Goal: Transaction & Acquisition: Purchase product/service

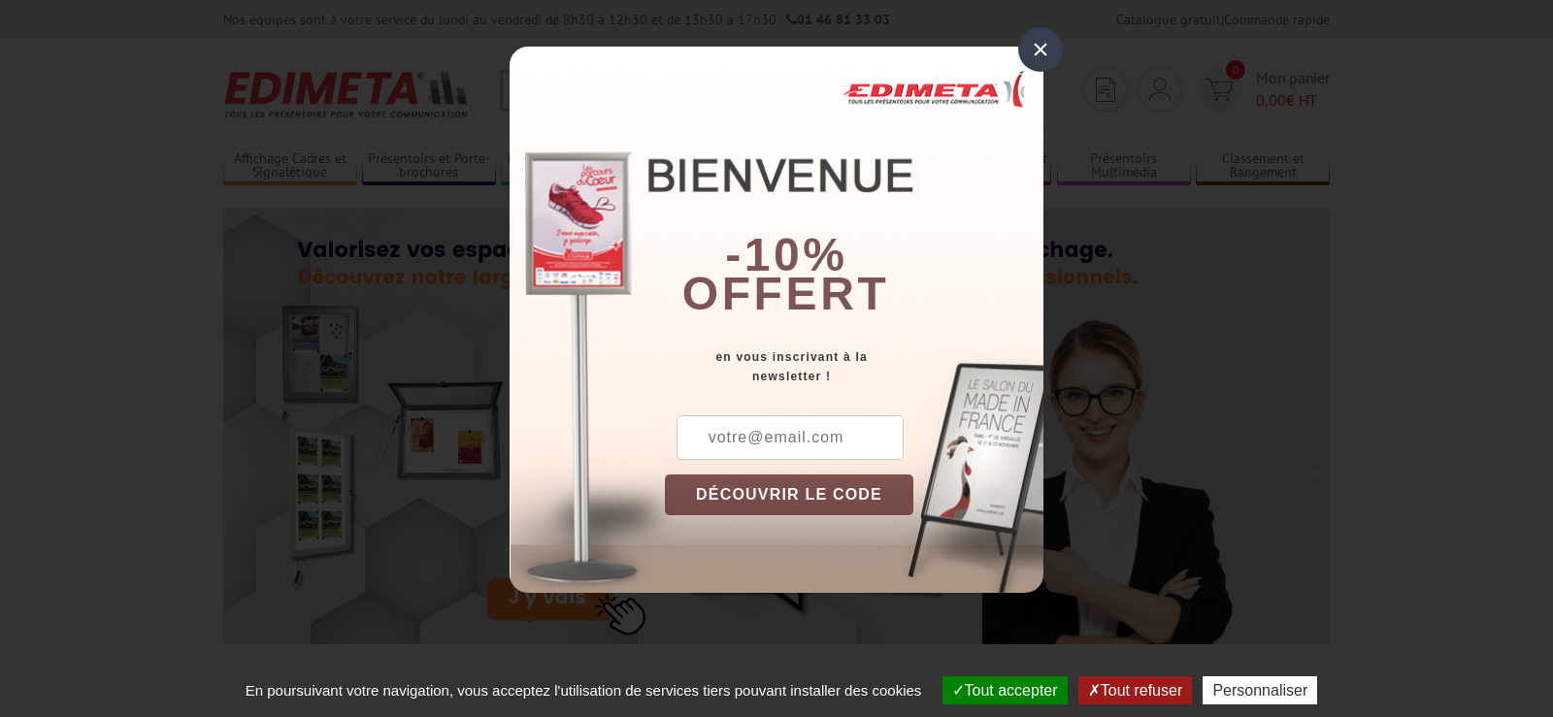
click at [1035, 51] on div "×" at bounding box center [1040, 49] width 45 height 45
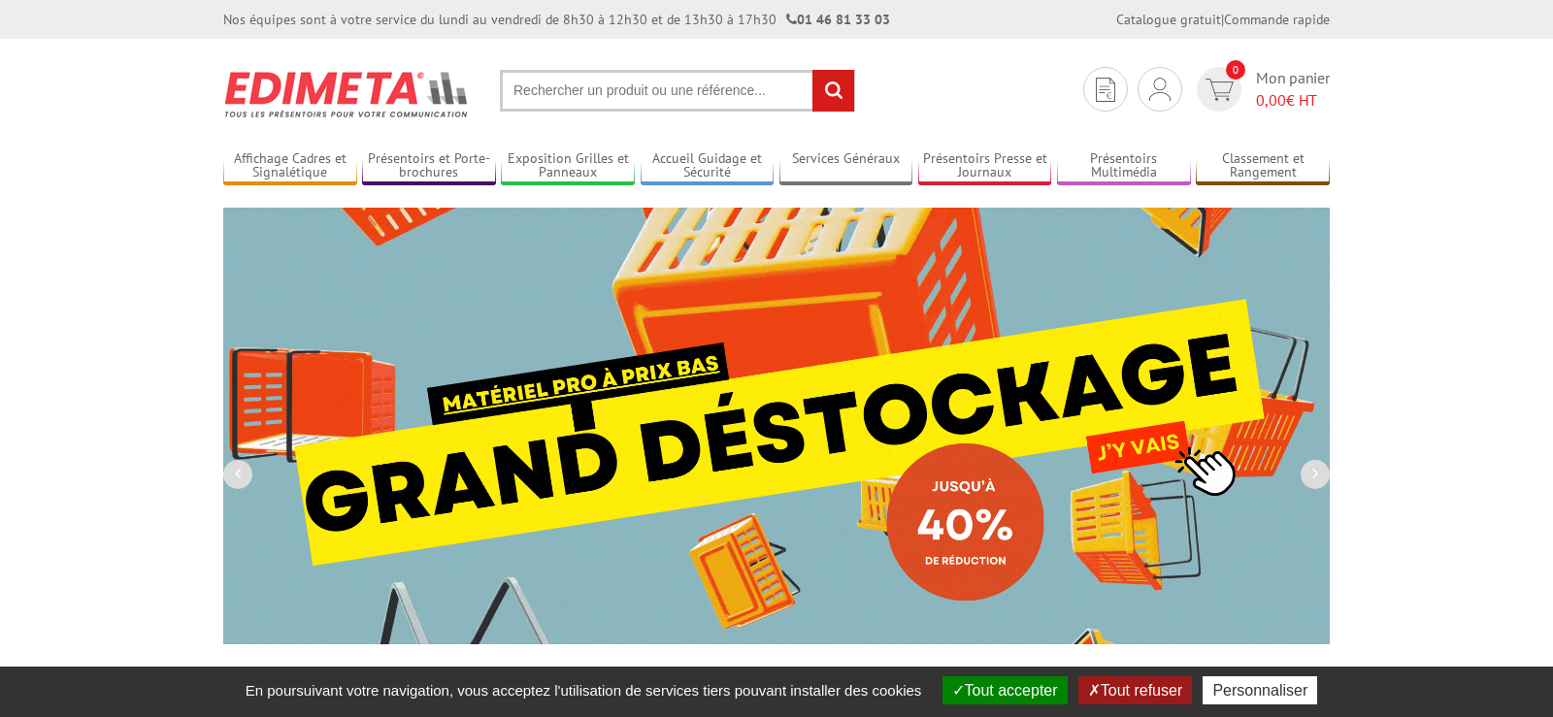
click at [554, 89] on input "text" at bounding box center [677, 91] width 355 height 42
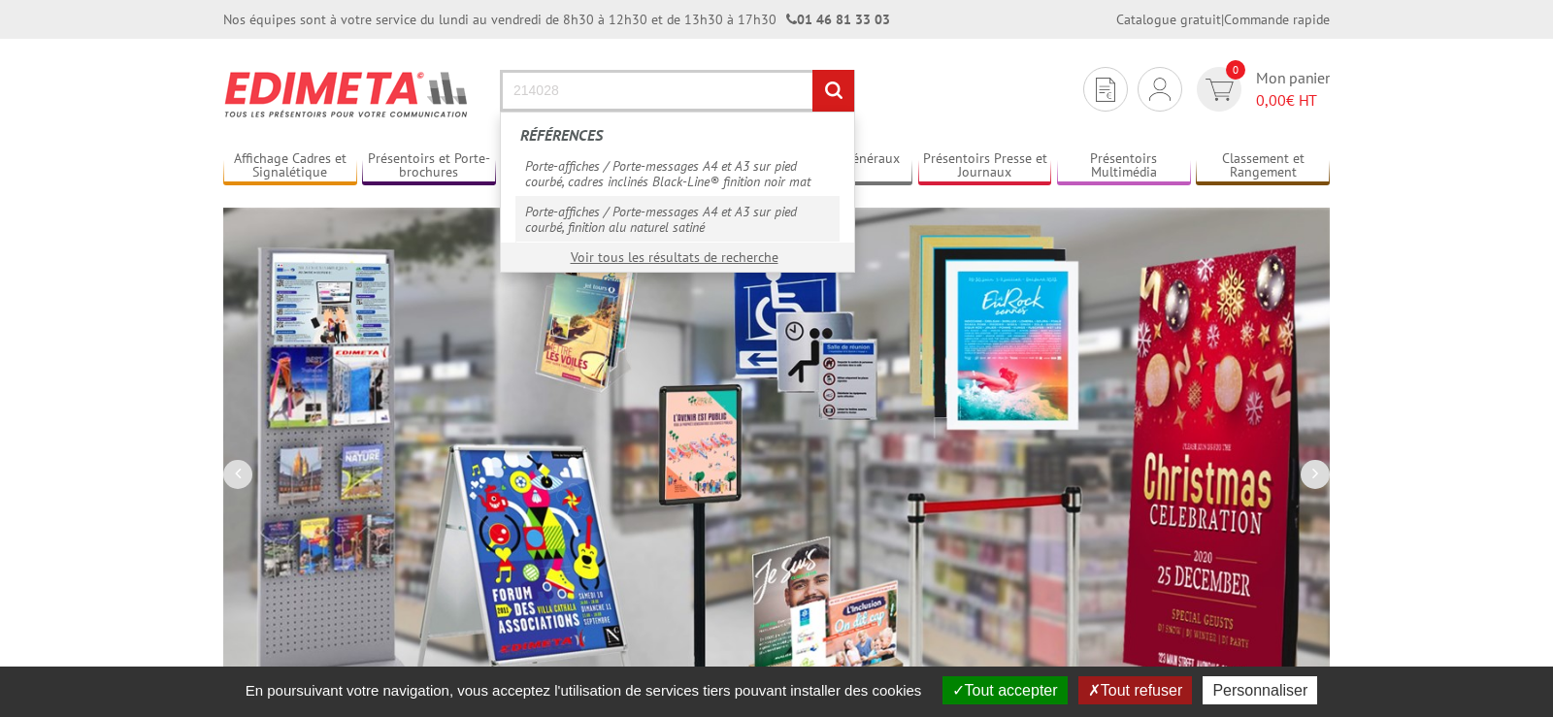
type input "214028"
click at [711, 228] on link "Porte-affiches / Porte-messages A4 et A3 sur pied courbé, finition alu naturel …" at bounding box center [678, 219] width 324 height 46
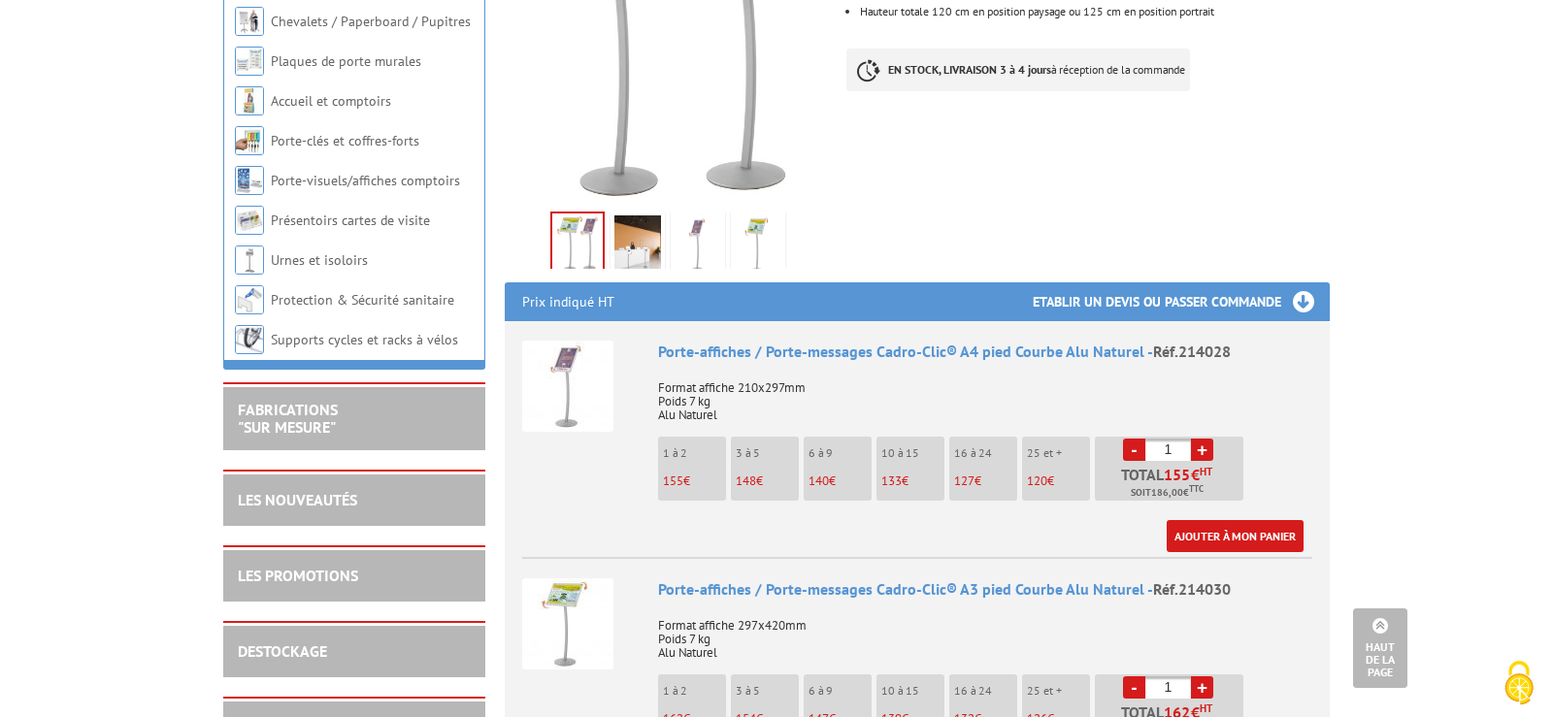
scroll to position [594, 0]
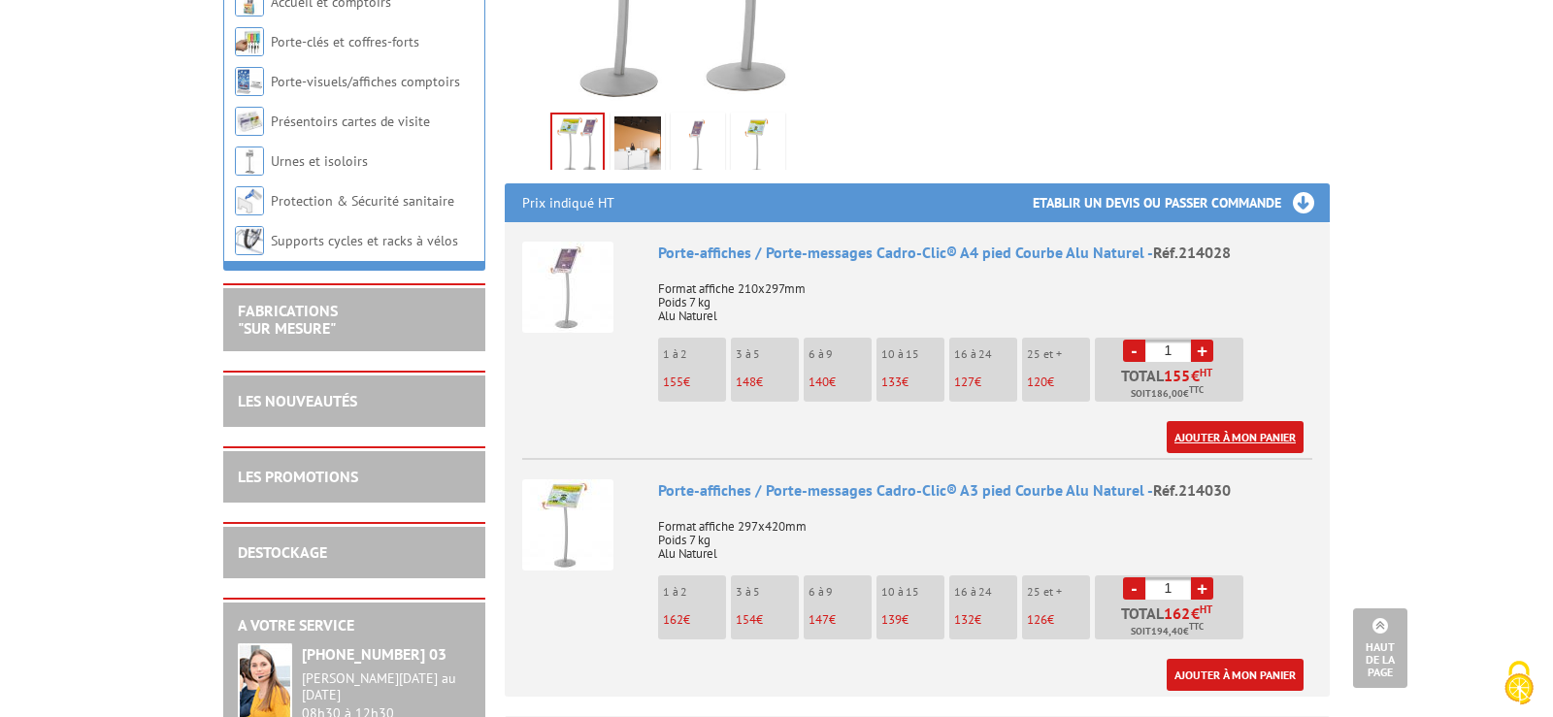
click at [1209, 421] on link "Ajouter à mon panier" at bounding box center [1235, 437] width 137 height 32
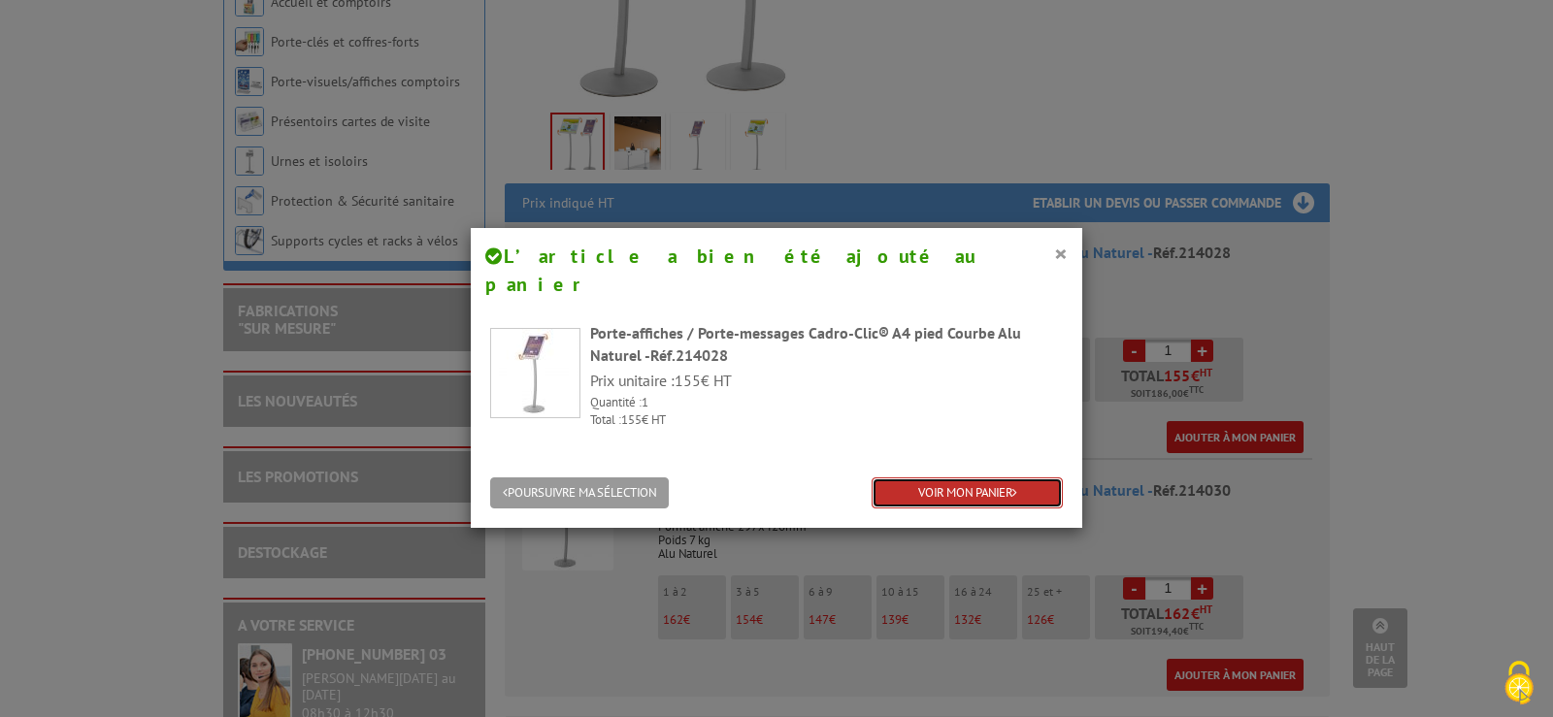
click at [934, 478] on link "VOIR MON PANIER" at bounding box center [967, 494] width 191 height 32
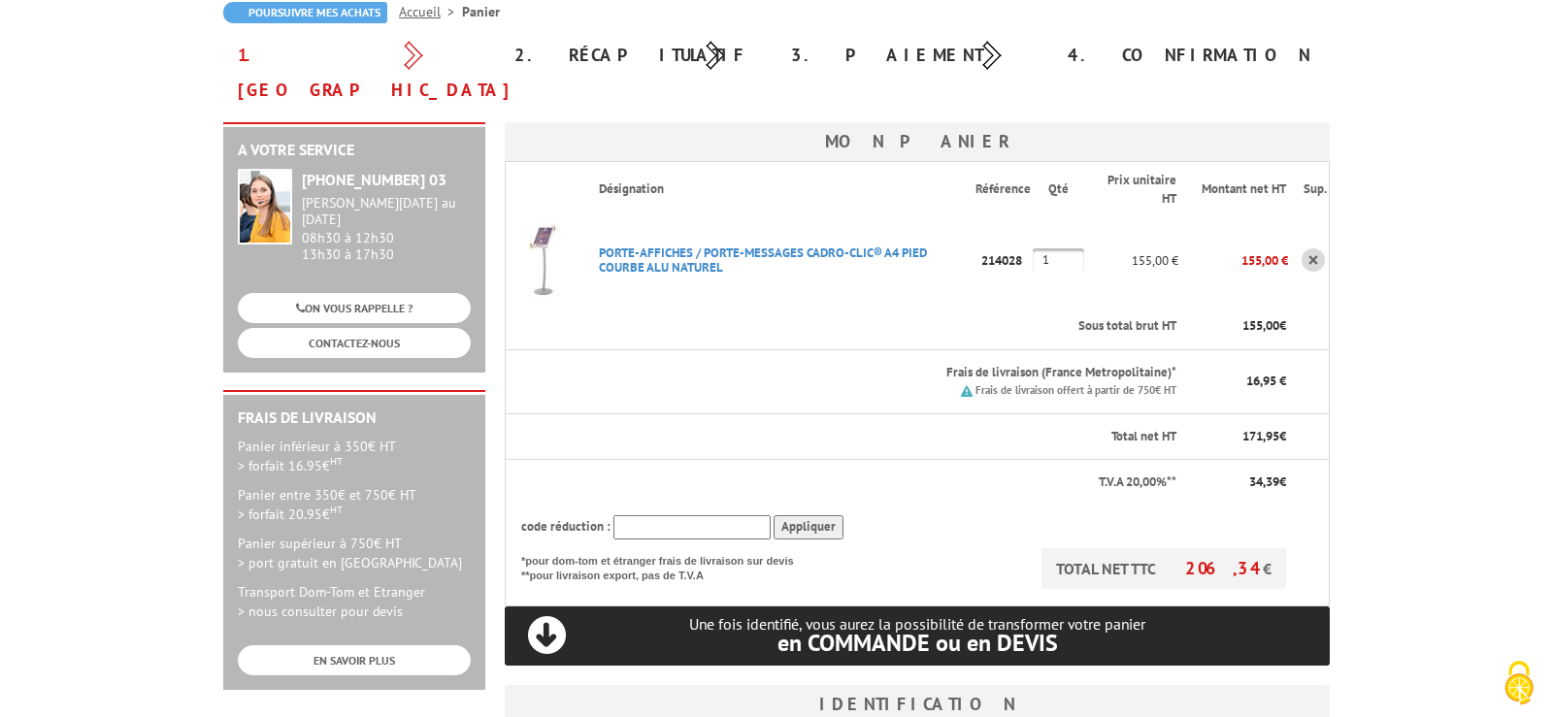
scroll to position [396, 0]
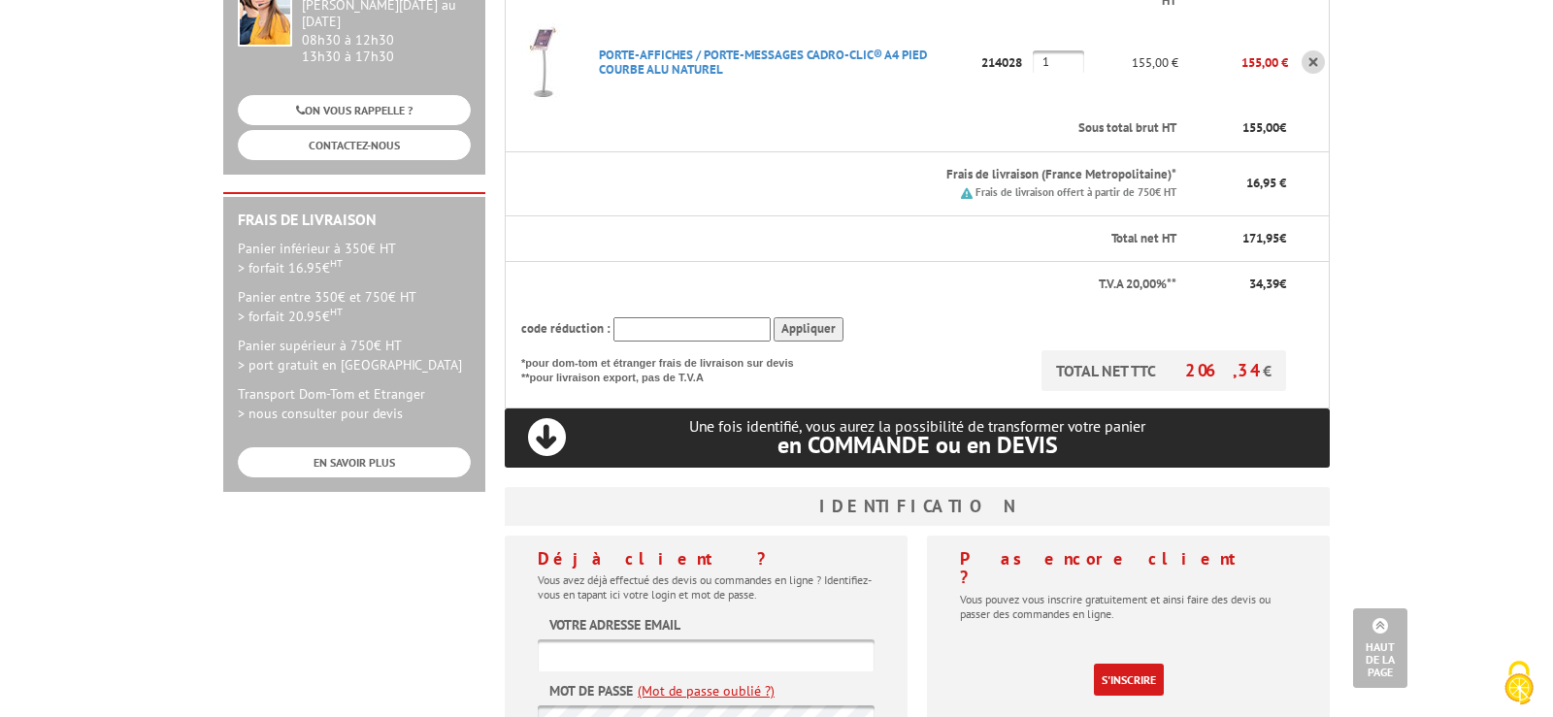
click at [720, 640] on input "text" at bounding box center [706, 656] width 337 height 32
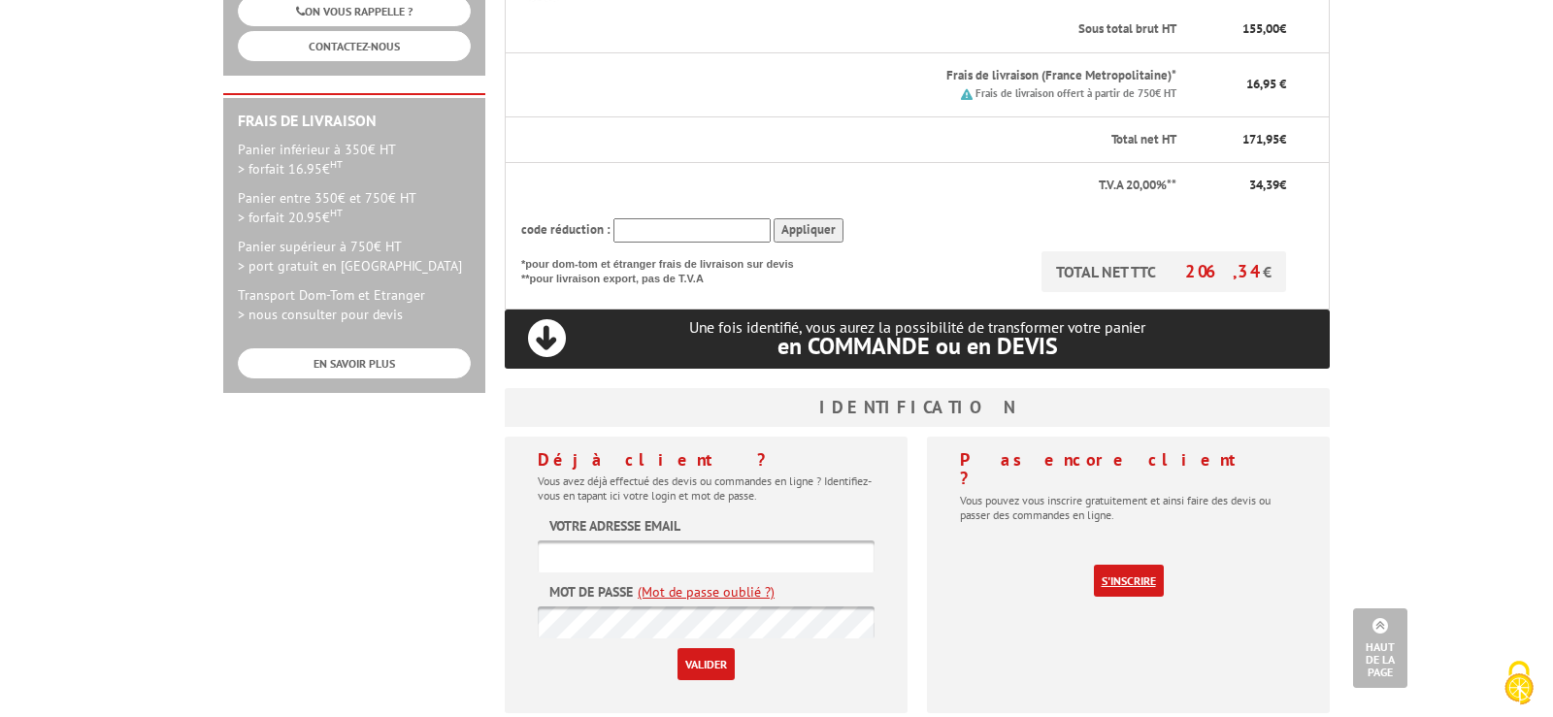
click at [1125, 565] on link "S'inscrire" at bounding box center [1129, 581] width 70 height 32
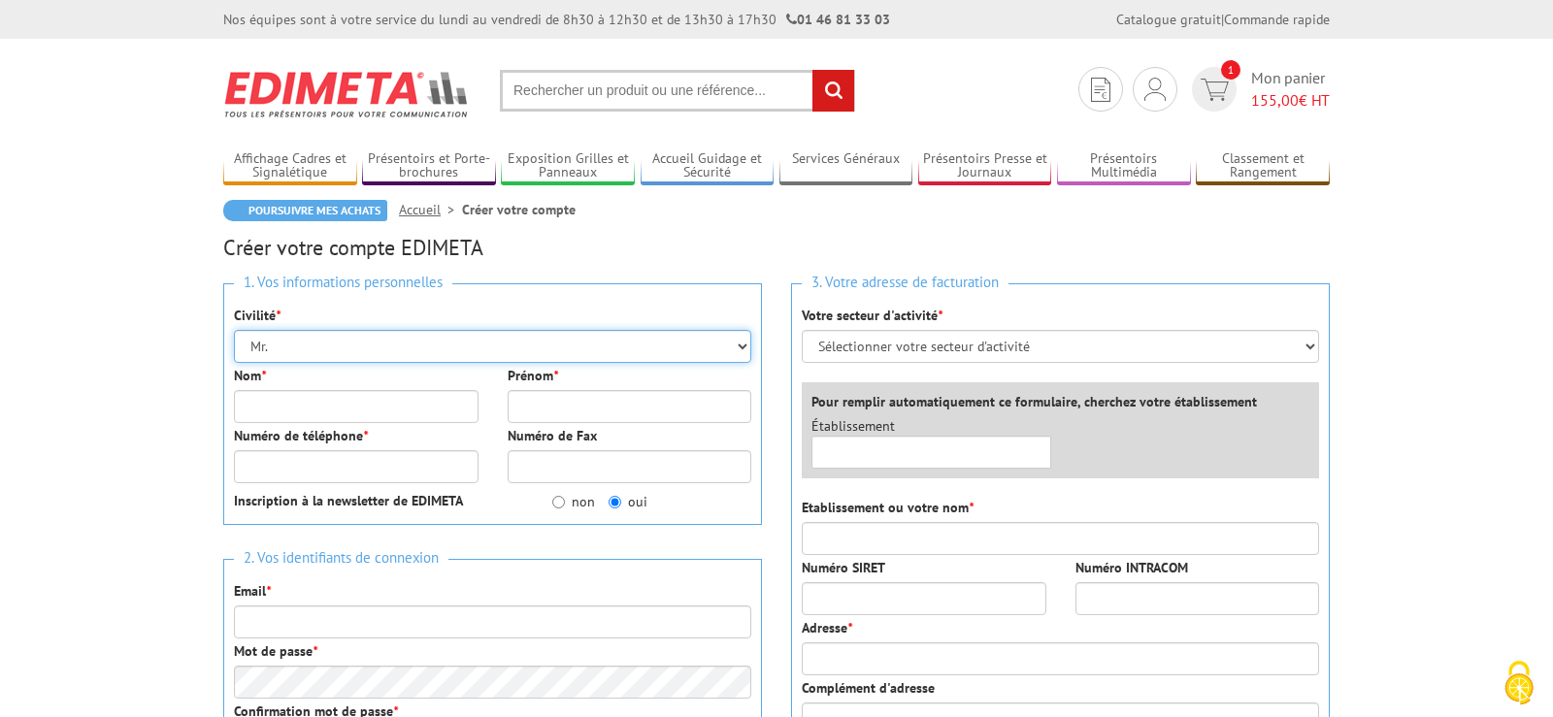
click at [234, 330] on select "Mr. Mme. Mlle." at bounding box center [492, 346] width 517 height 33
select select "Mme."
click option "Mme." at bounding box center [0, 0] width 0 height 0
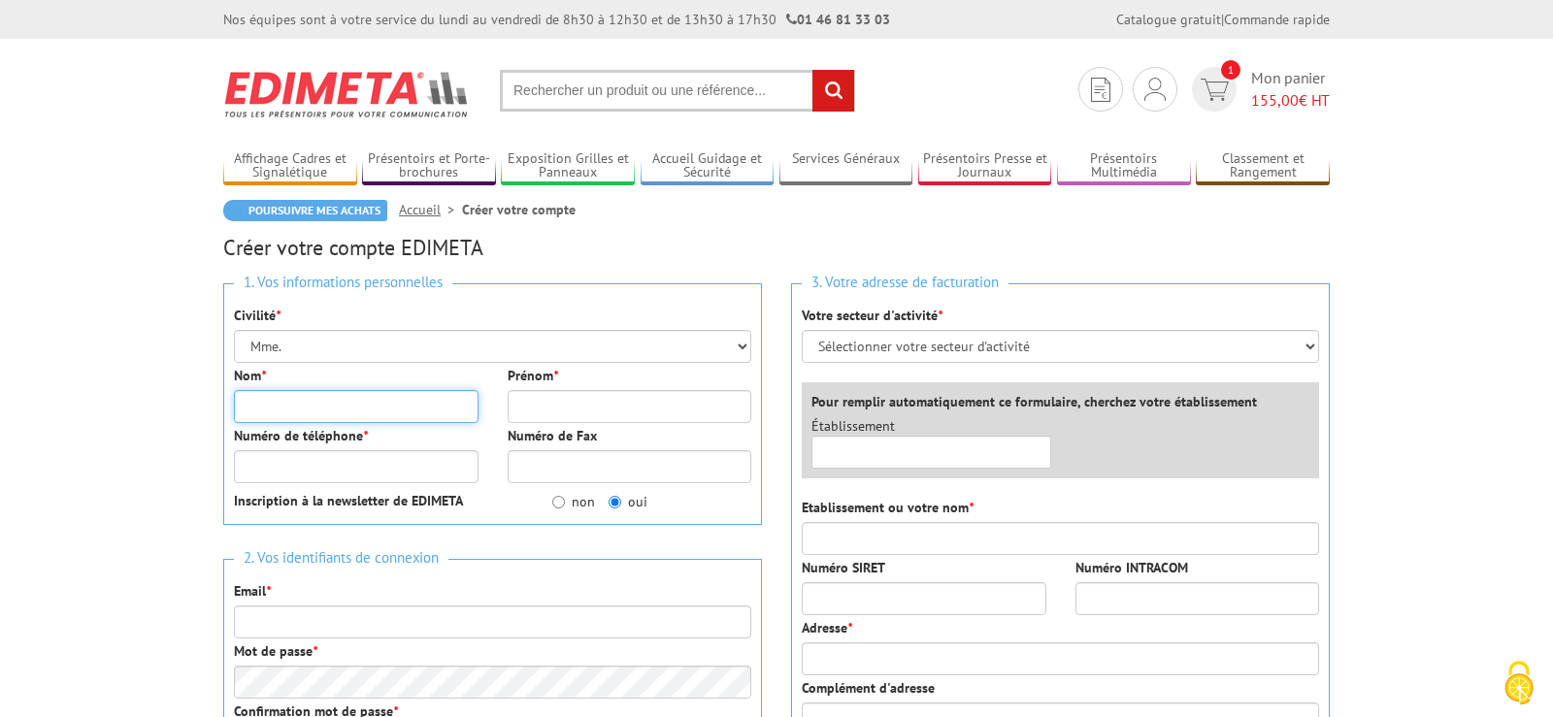
click at [335, 405] on input "Nom *" at bounding box center [356, 406] width 245 height 33
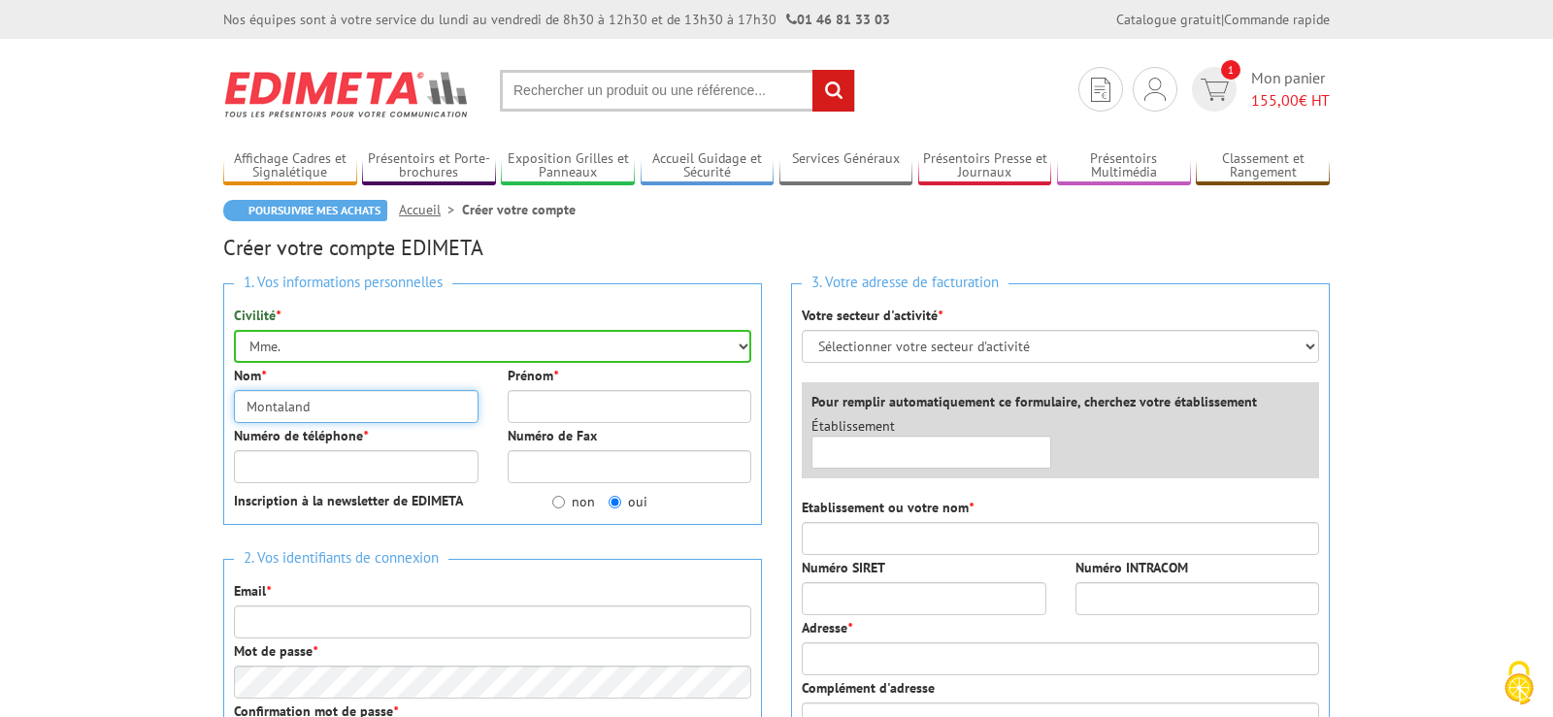
type input "Montaland"
click at [543, 414] on input "Prénom *" at bounding box center [630, 406] width 245 height 33
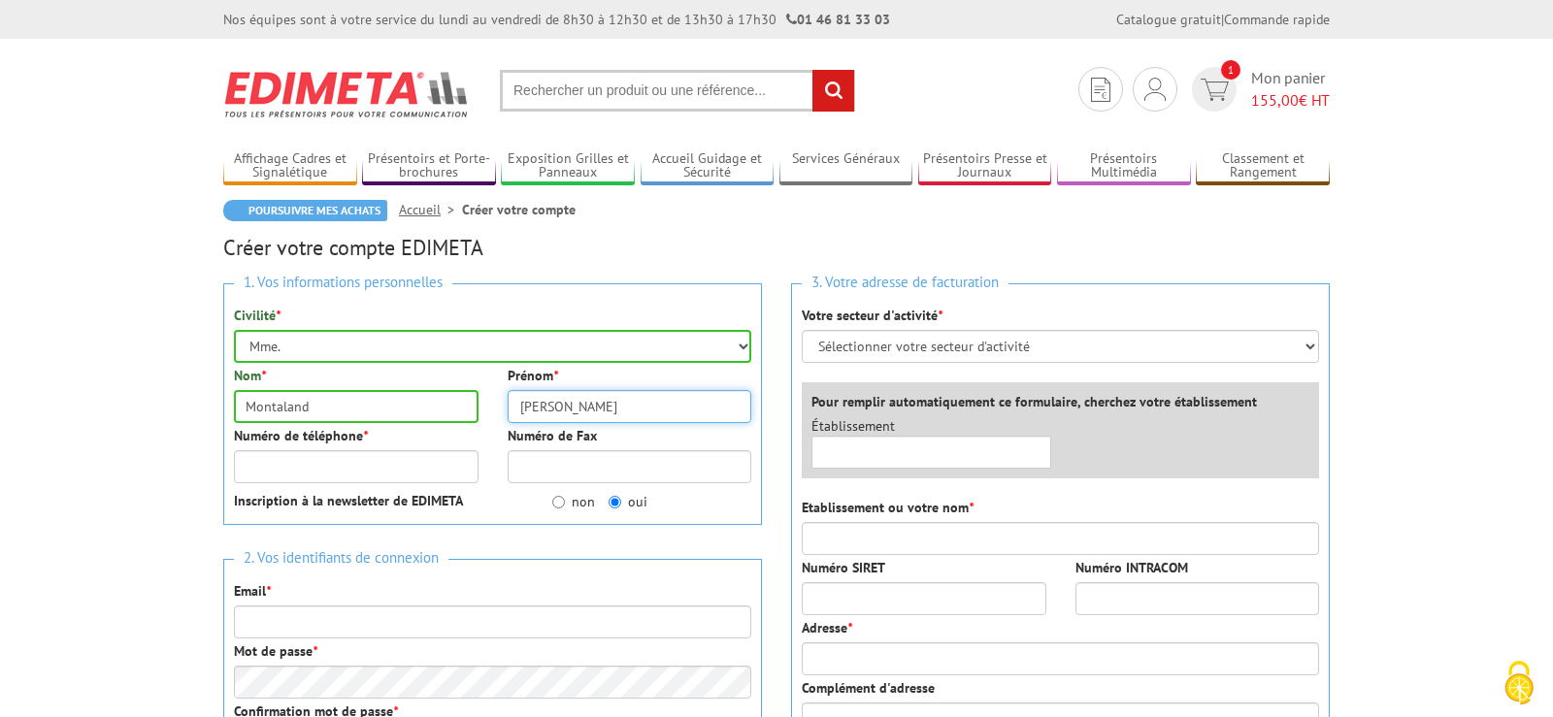
type input "[PERSON_NAME]"
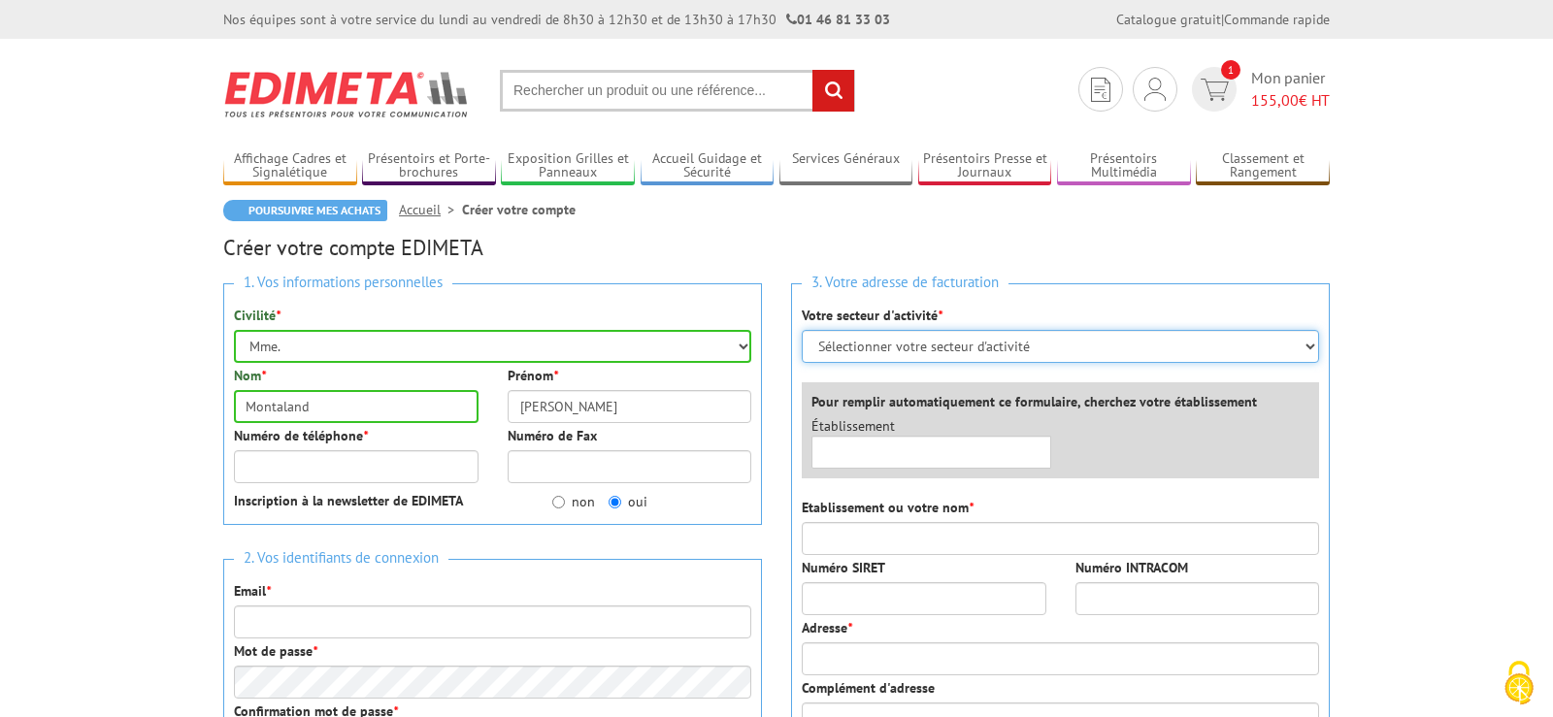
click at [802, 330] on select "Sélectionner votre secteur d'activité Administrations et collectivités Magasins…" at bounding box center [1060, 346] width 517 height 33
select select "876"
click option "Administrations et collectivités" at bounding box center [0, 0] width 0 height 0
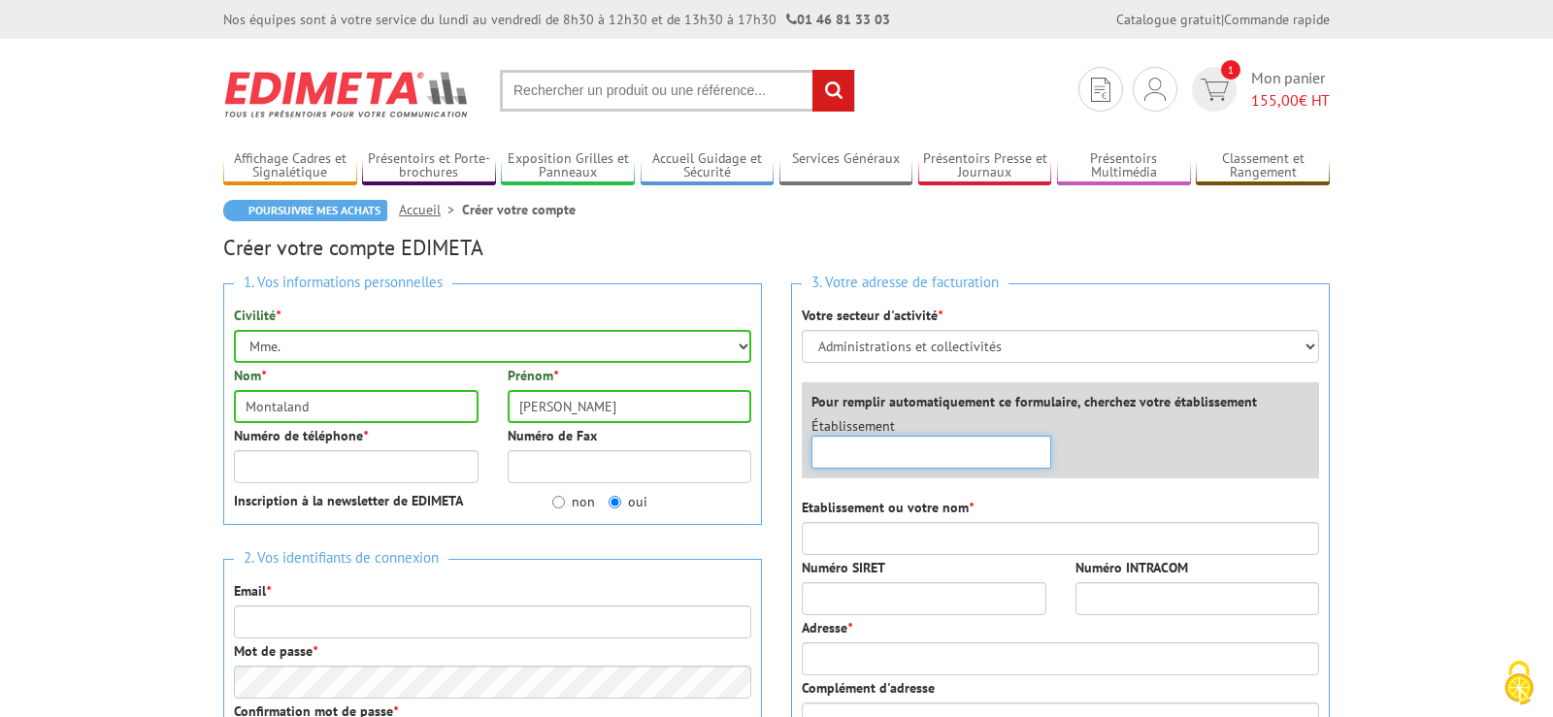
click at [833, 454] on input "text" at bounding box center [932, 452] width 240 height 33
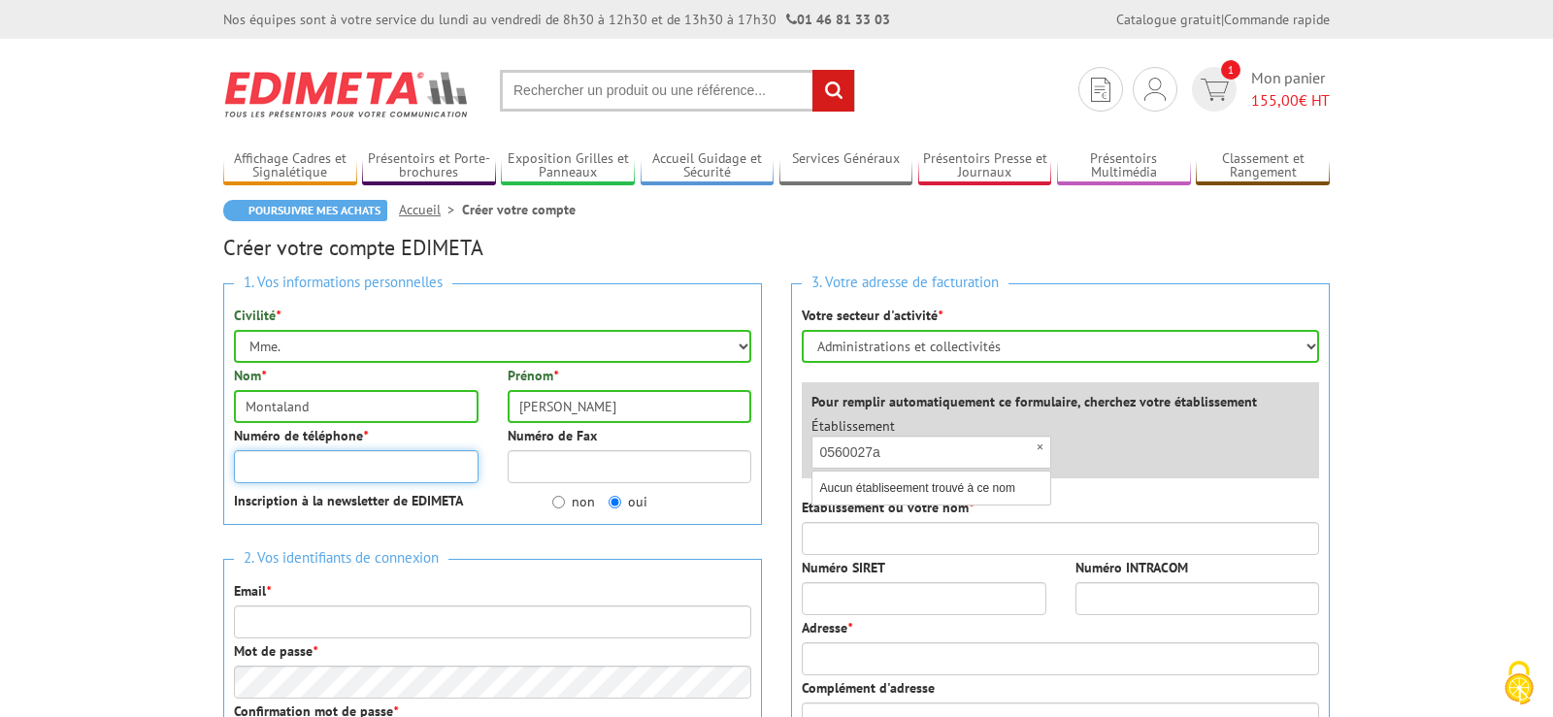
click at [349, 475] on input "Numéro de téléphone *" at bounding box center [356, 466] width 245 height 33
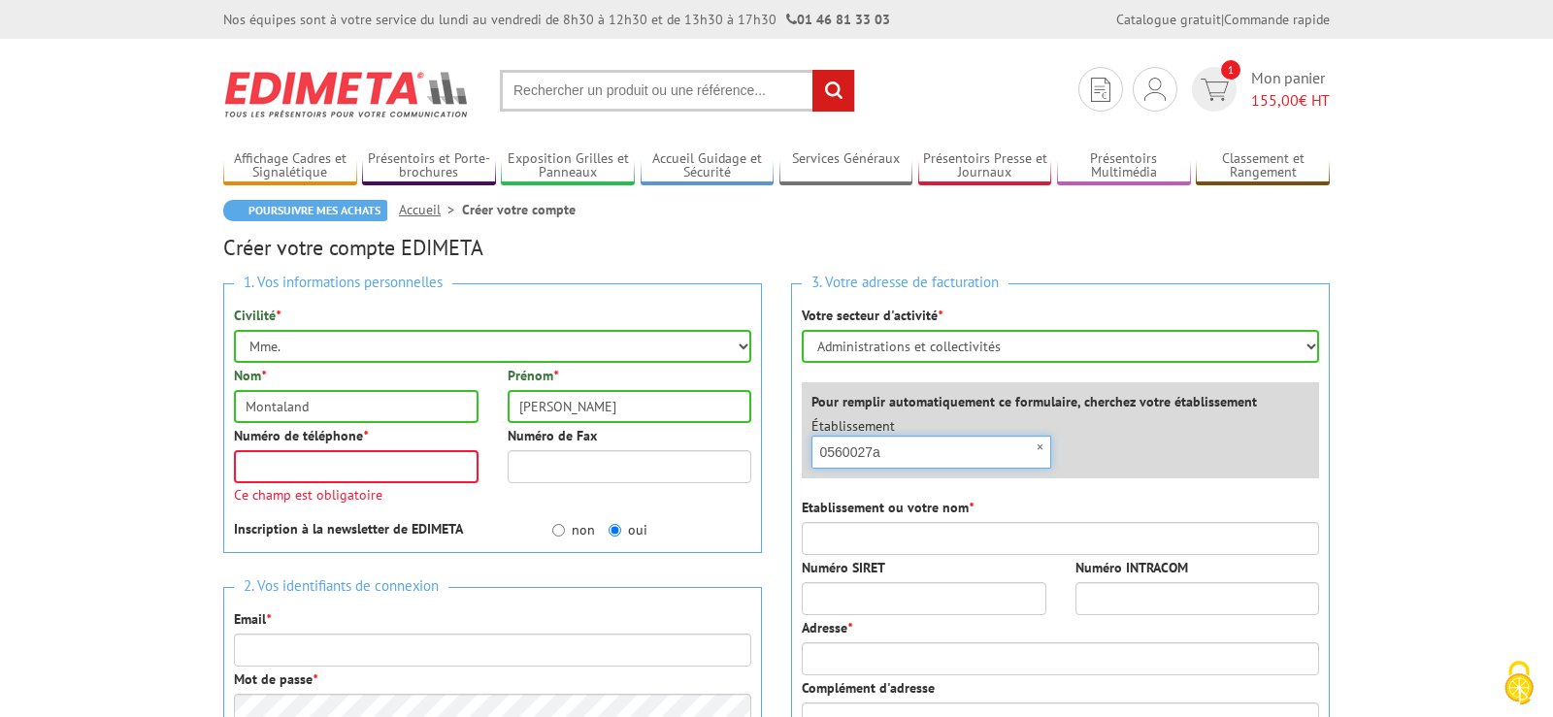
drag, startPoint x: 906, startPoint y: 449, endPoint x: 809, endPoint y: 448, distance: 97.1
click at [812, 448] on input "0560027a" at bounding box center [932, 452] width 240 height 33
type input "Lycée marie le franc"
click at [308, 462] on input "Numéro de téléphone *" at bounding box center [356, 466] width 245 height 33
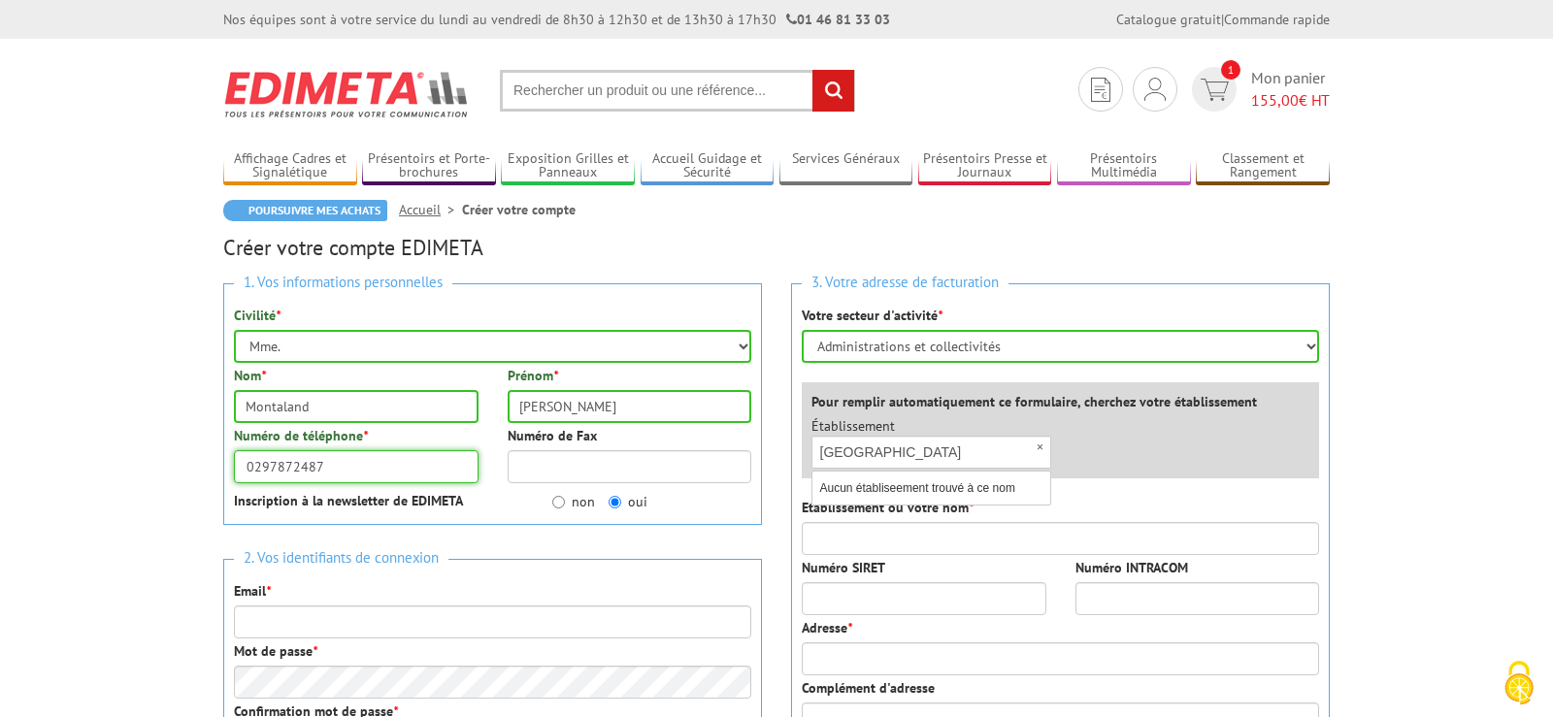
type input "0297872487"
click at [565, 472] on input "Numéro de Fax" at bounding box center [630, 466] width 245 height 33
click at [563, 504] on input "non" at bounding box center [558, 502] width 13 height 13
radio input "true"
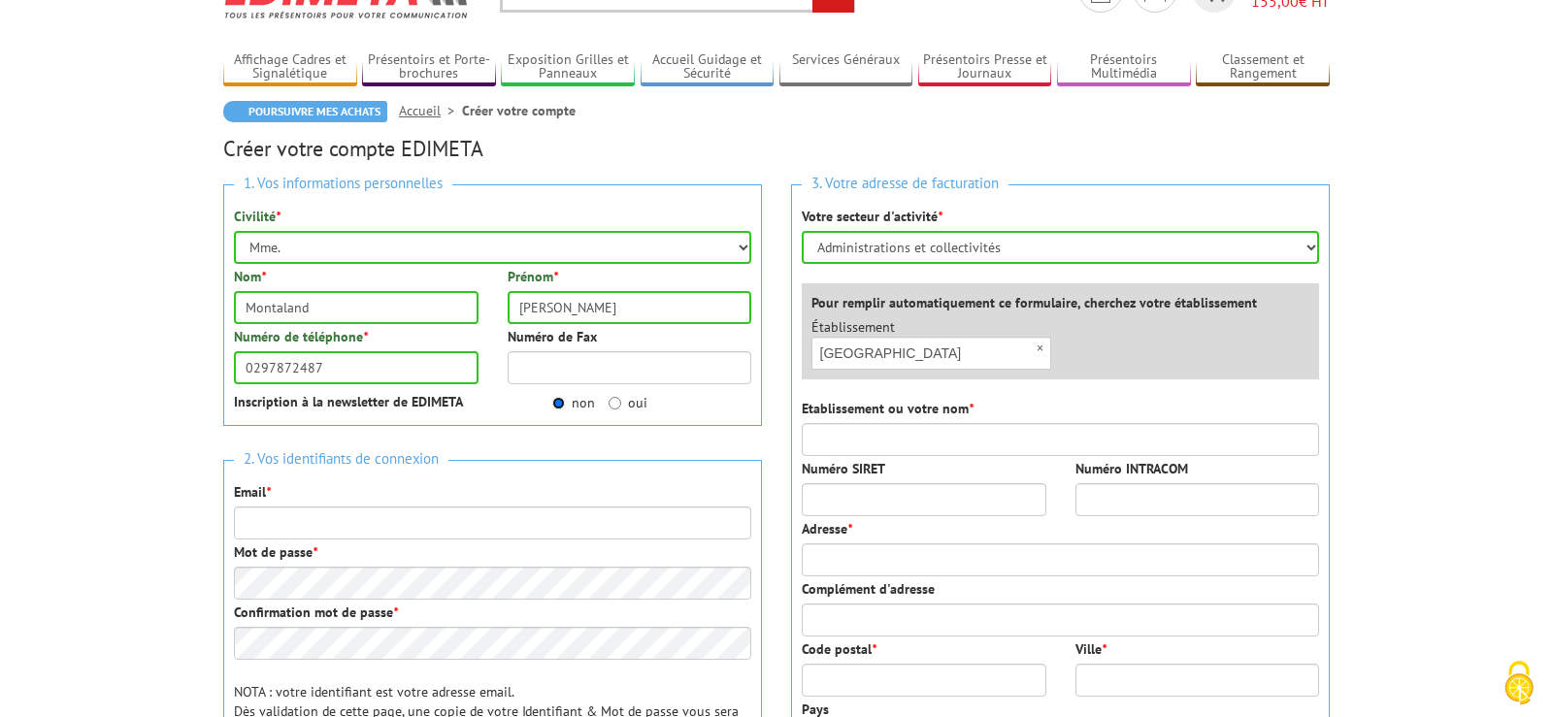
scroll to position [198, 0]
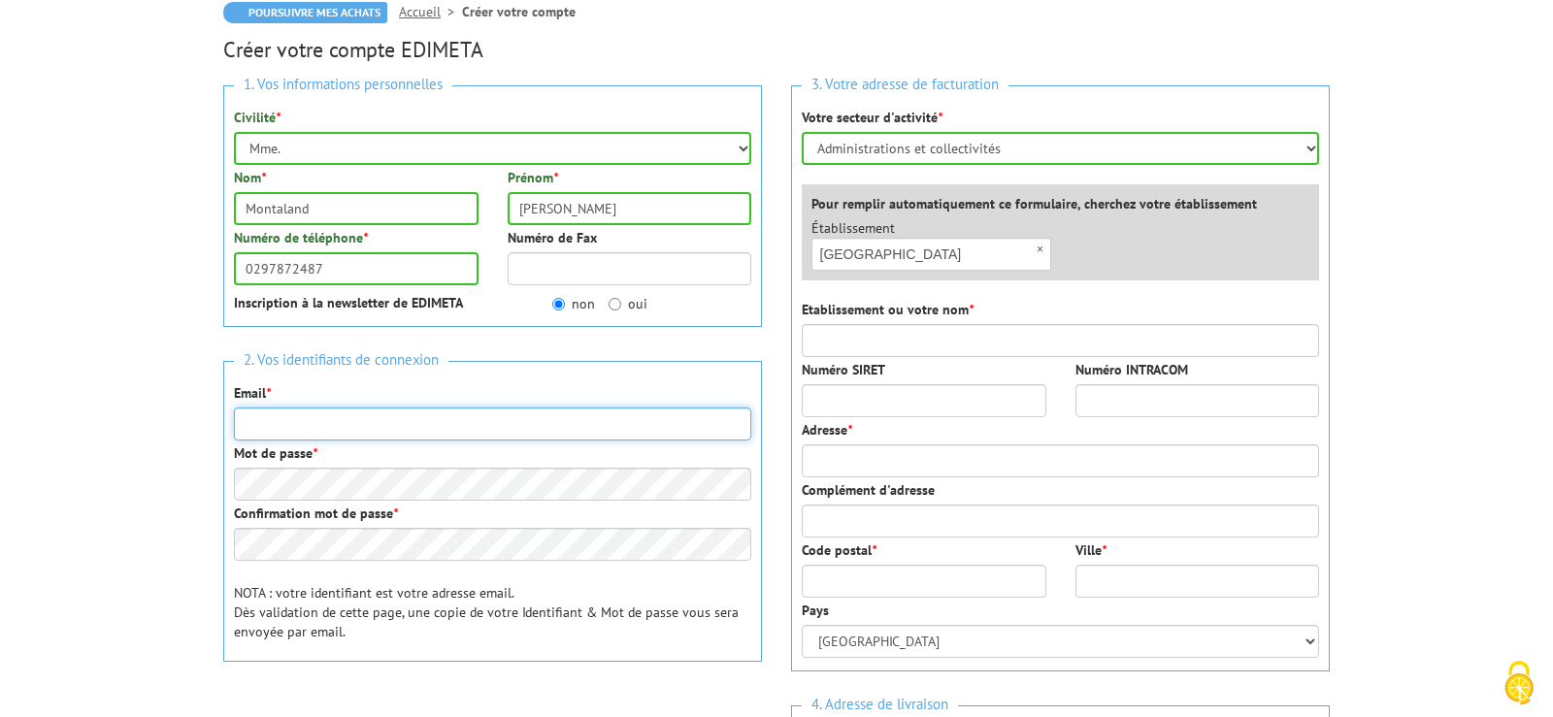
click at [292, 424] on input "Email *" at bounding box center [492, 424] width 517 height 33
type input "[PERSON_NAME][EMAIL_ADDRESS][DOMAIN_NAME]"
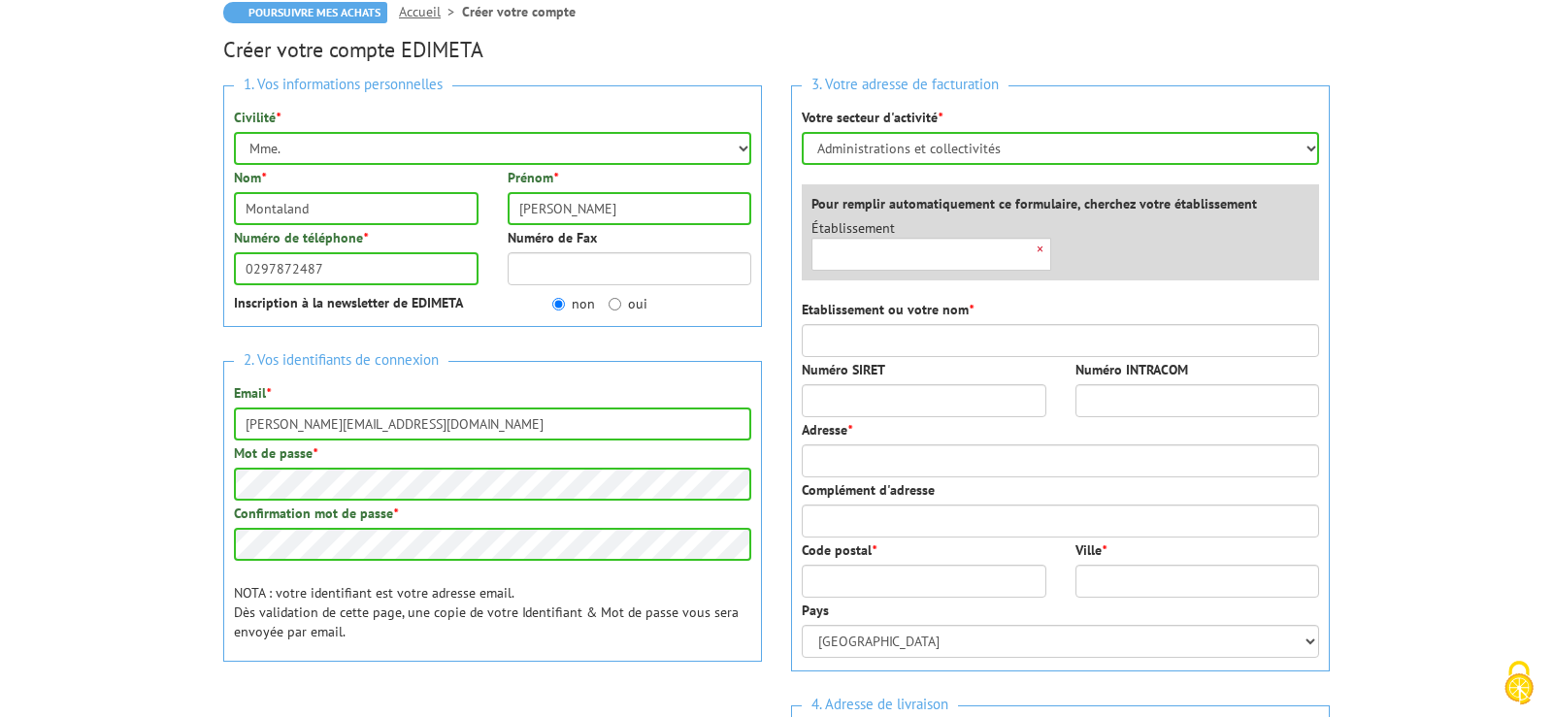
click at [1044, 248] on div "×" at bounding box center [932, 254] width 240 height 33
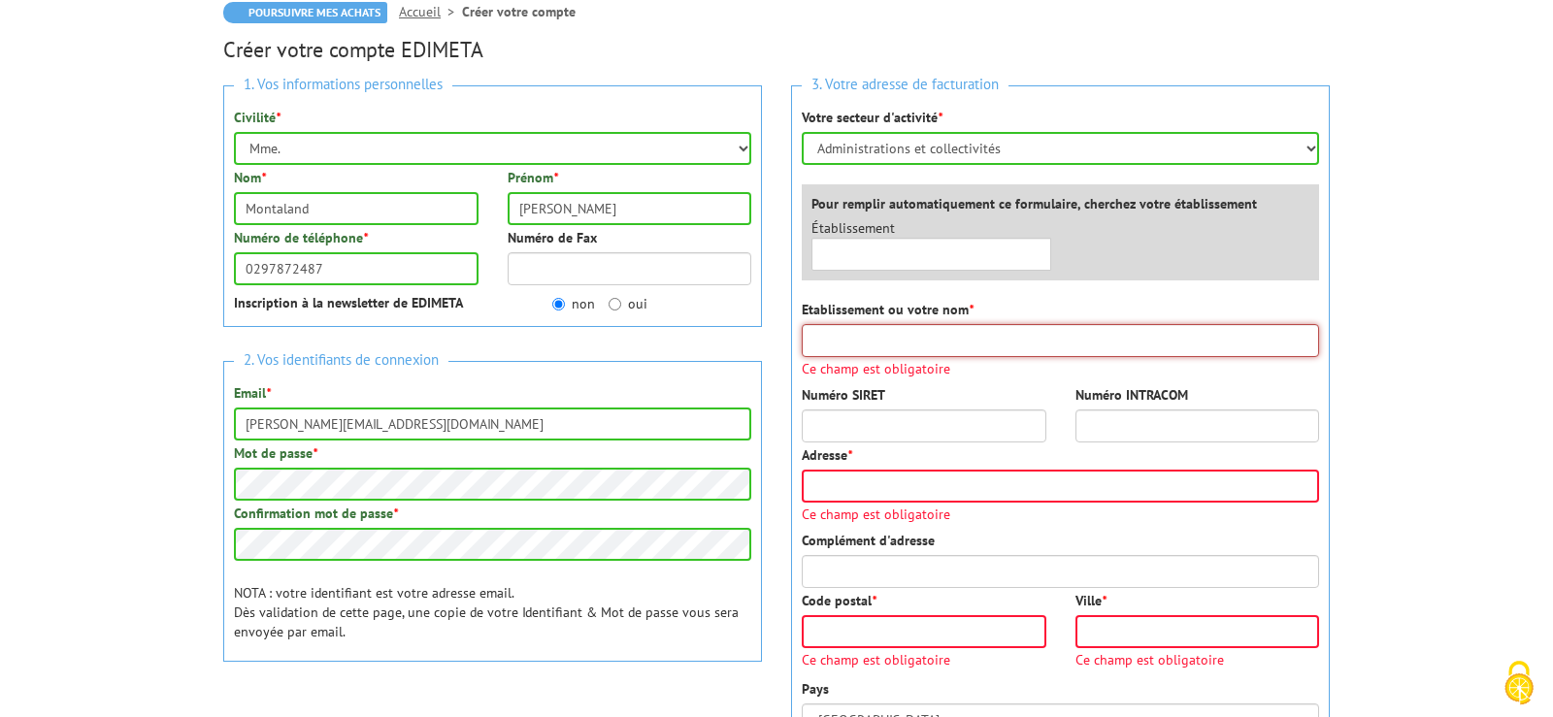
click at [955, 334] on input "Etablissement ou votre nom *" at bounding box center [1060, 340] width 517 height 33
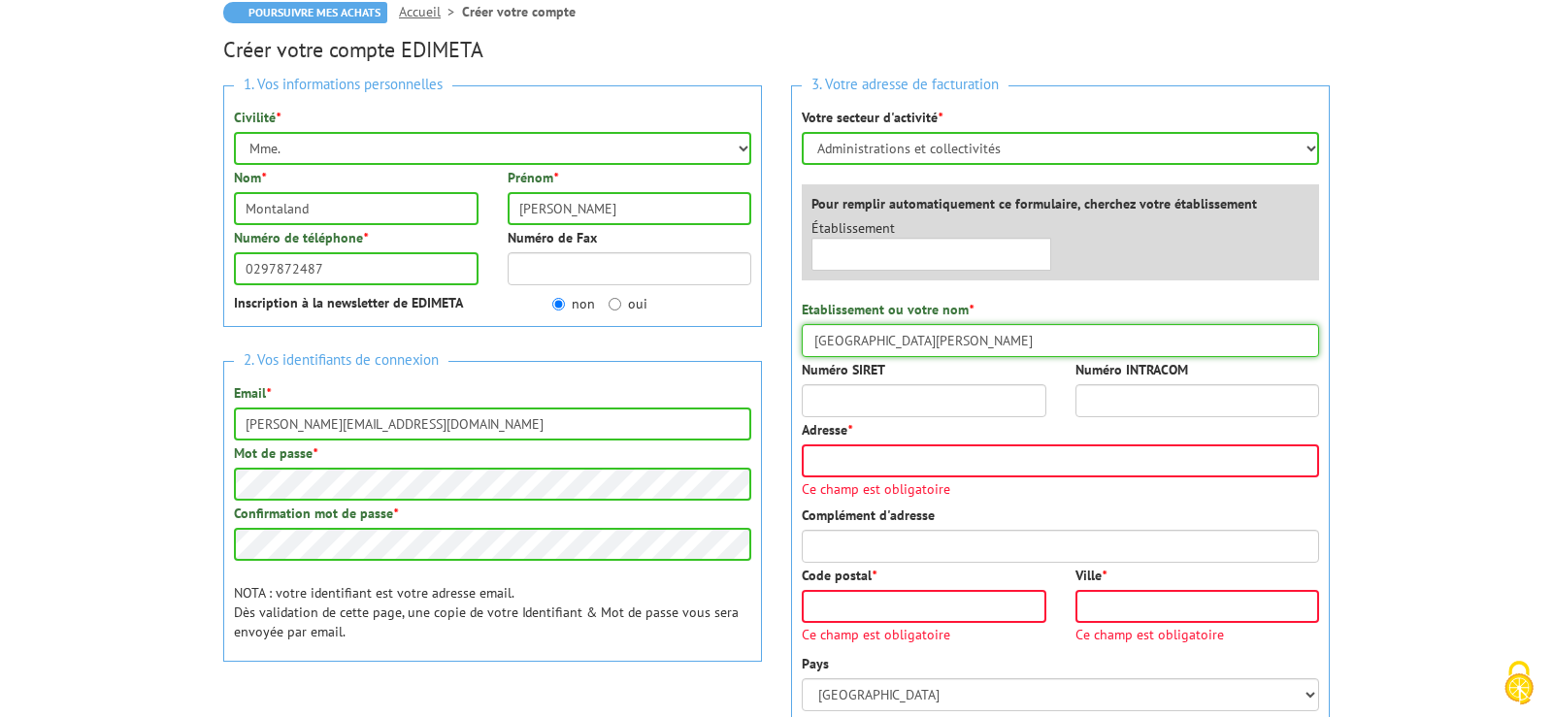
type input "[GEOGRAPHIC_DATA][PERSON_NAME]"
click at [995, 408] on input "Numéro SIRET" at bounding box center [924, 400] width 245 height 33
type input "19560027500018"
click at [1045, 471] on input "Adresse *" at bounding box center [1060, 461] width 517 height 33
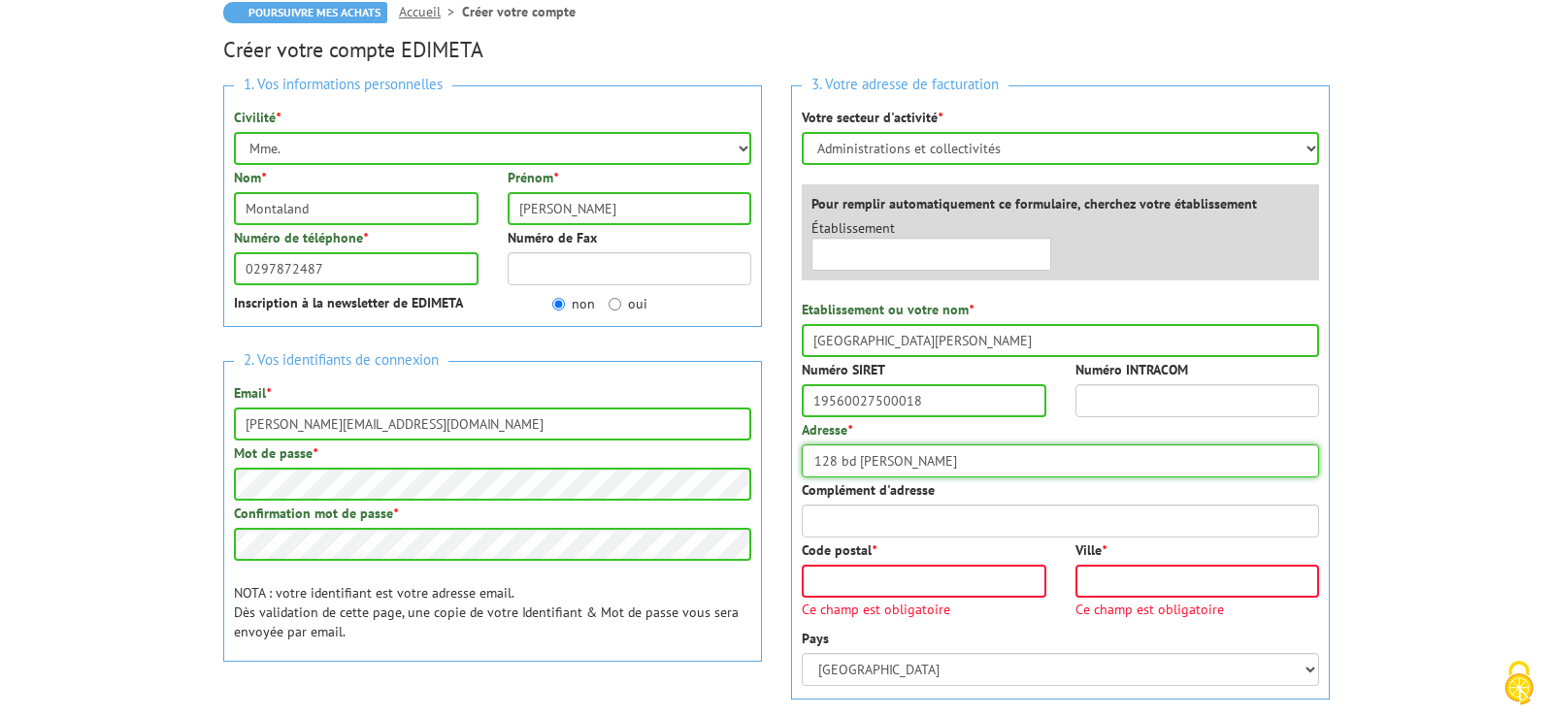
click at [897, 461] on input "128 bd Léon blum" at bounding box center [1060, 461] width 517 height 33
type input "128 bd Léon Blum"
click at [899, 519] on input "Complément d'adresse" at bounding box center [1060, 521] width 517 height 33
type input "BP 2146"
click at [879, 578] on input "Code postal *" at bounding box center [924, 581] width 245 height 33
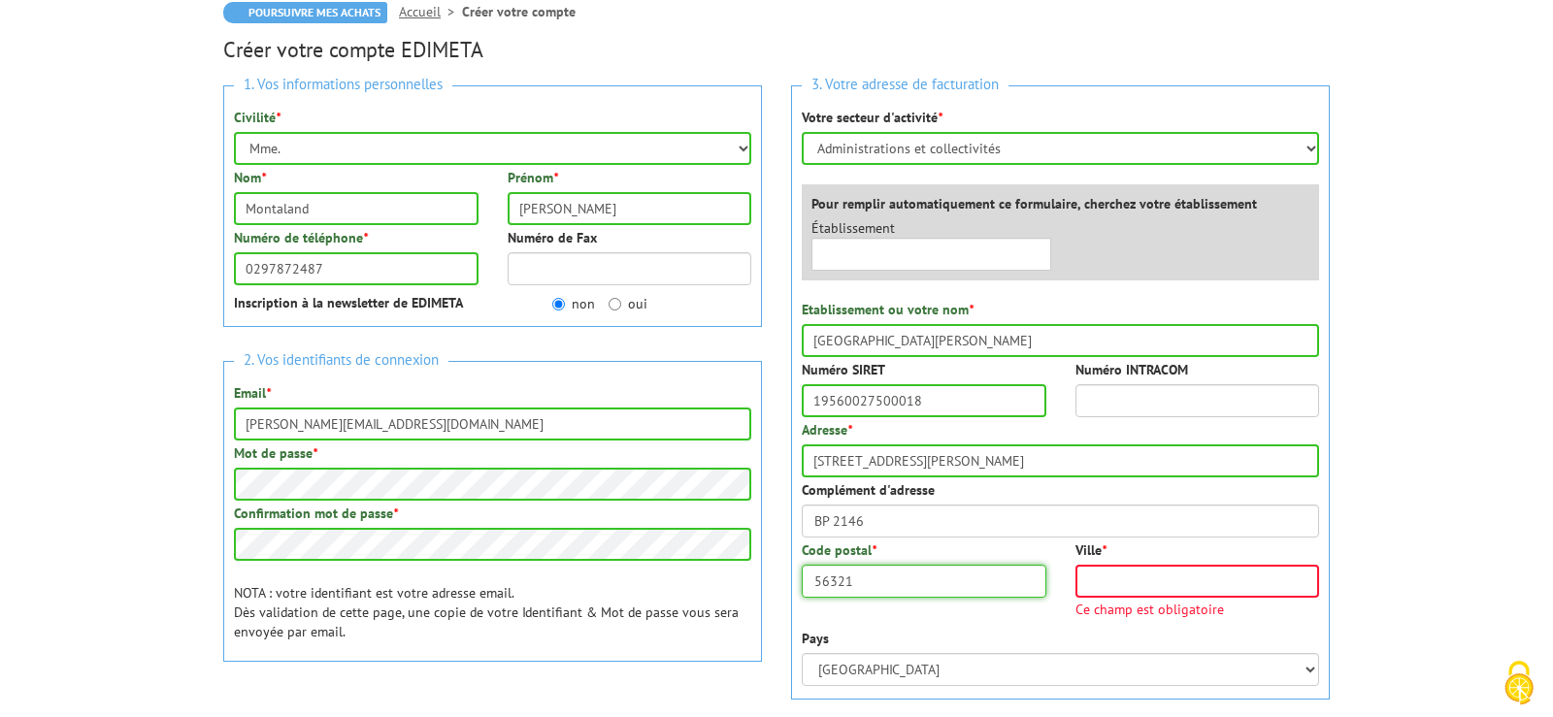
type input "56321"
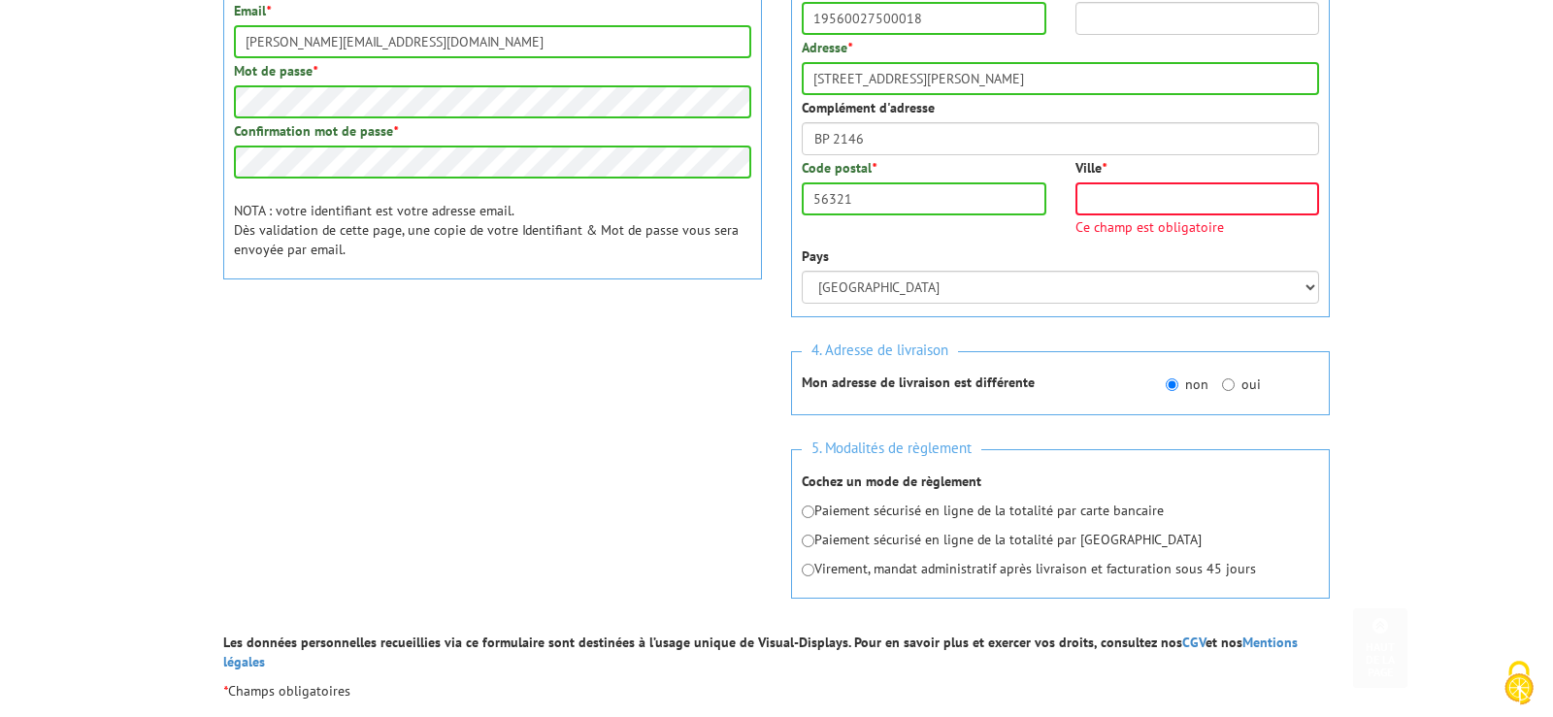
click at [1091, 584] on div "5. Modalités de règlement Cochez un mode de règlement Paiement sécurisé en lign…" at bounding box center [1060, 524] width 539 height 150
click at [1125, 196] on input "Ville *" at bounding box center [1198, 199] width 245 height 33
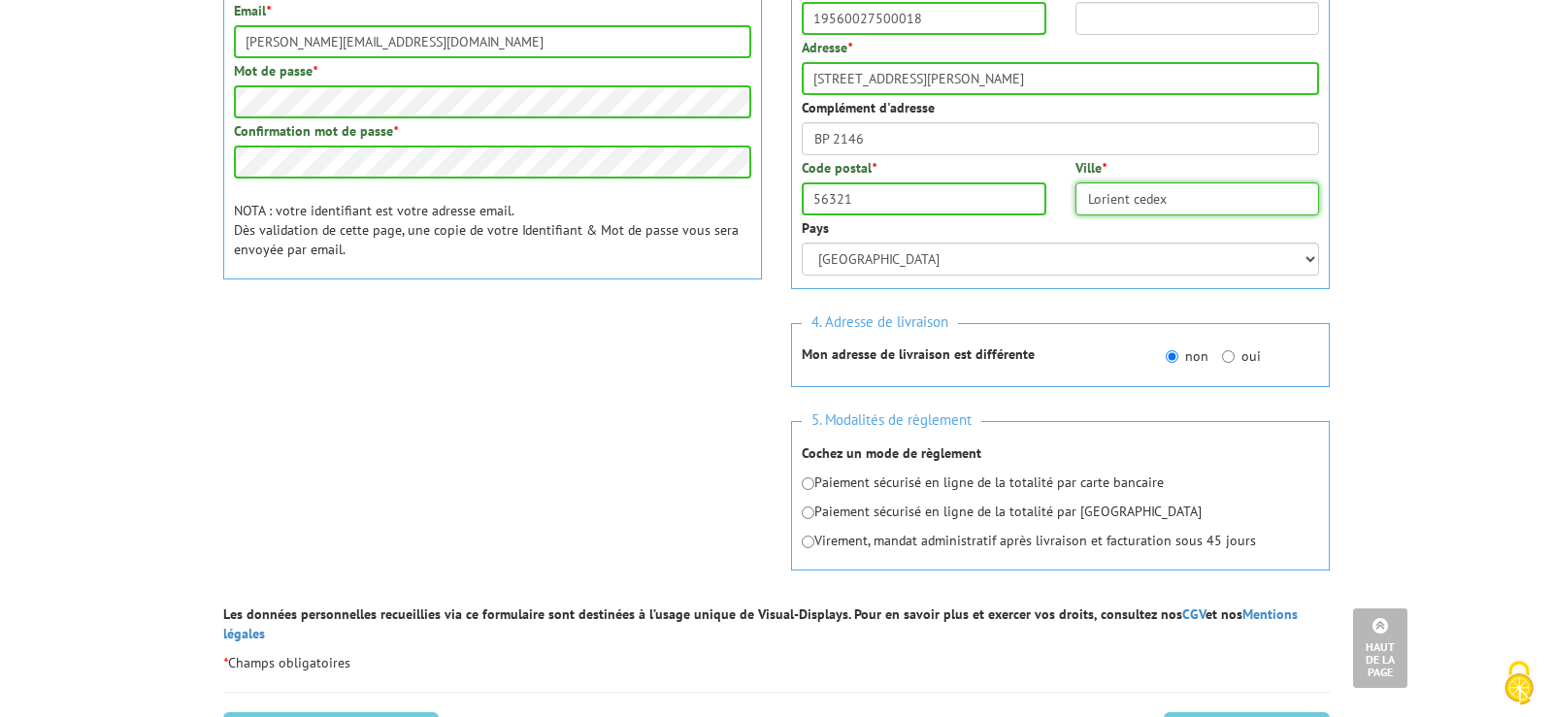
type input "Lorient cedex"
click at [806, 543] on input "radio" at bounding box center [808, 542] width 13 height 13
radio input "true"
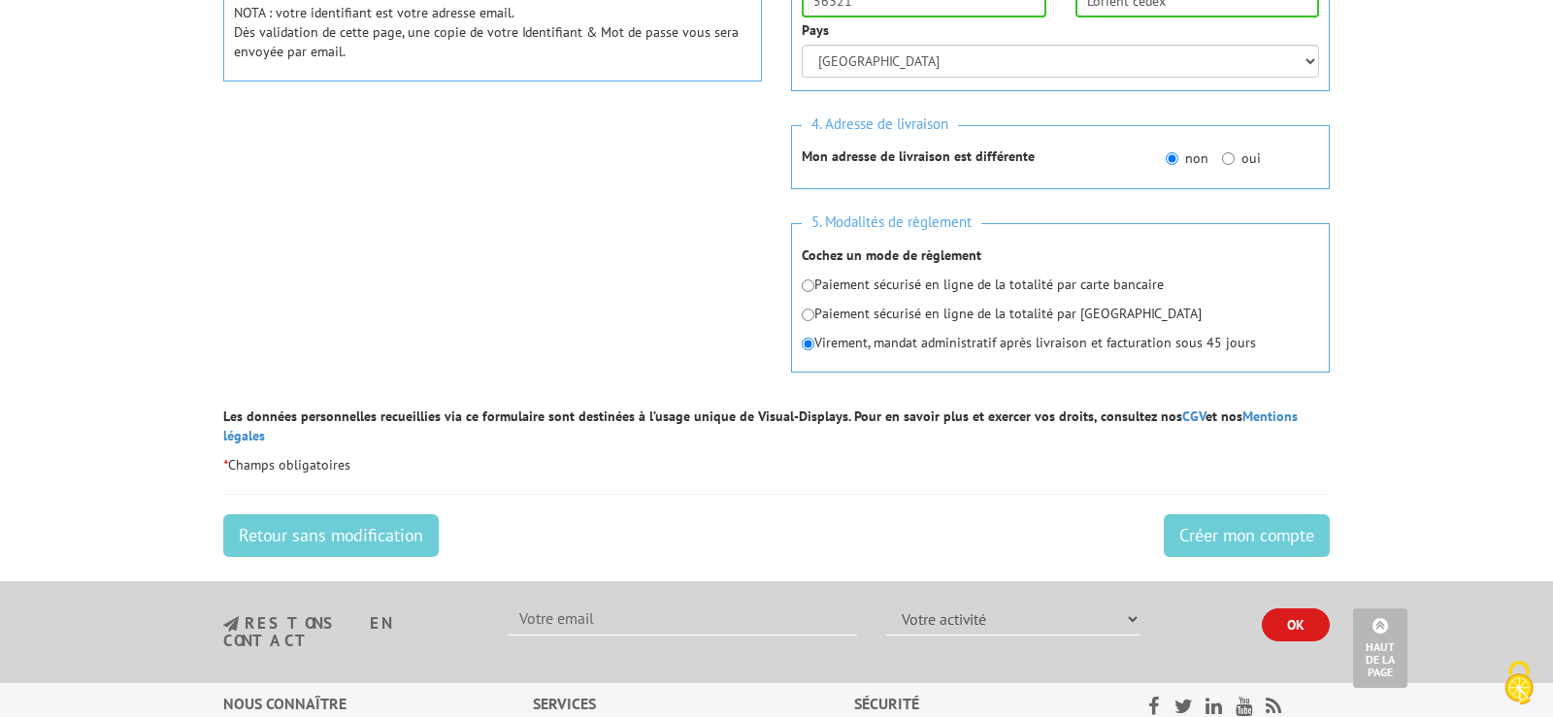
scroll to position [878, 0]
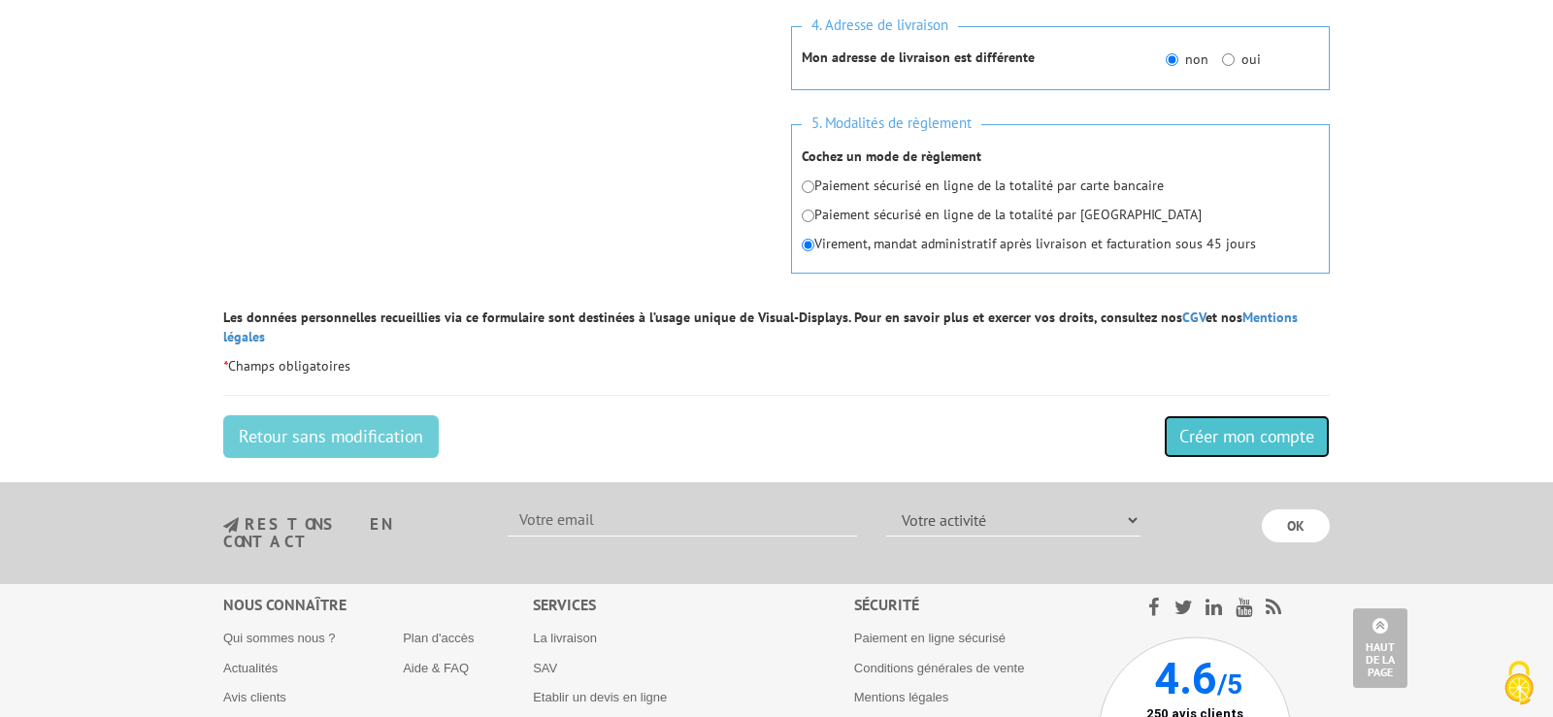
click at [1211, 416] on input "Créer mon compte" at bounding box center [1247, 437] width 166 height 43
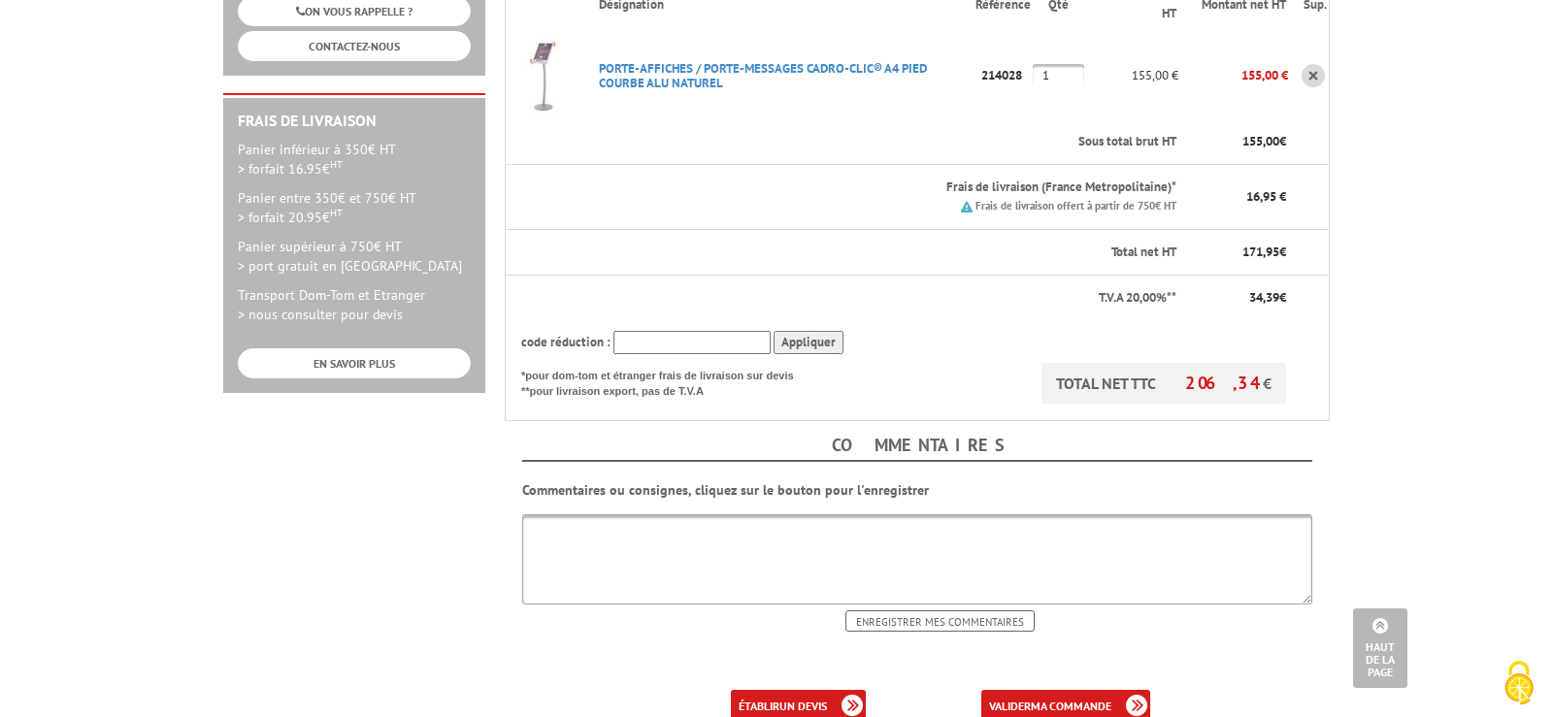
scroll to position [594, 0]
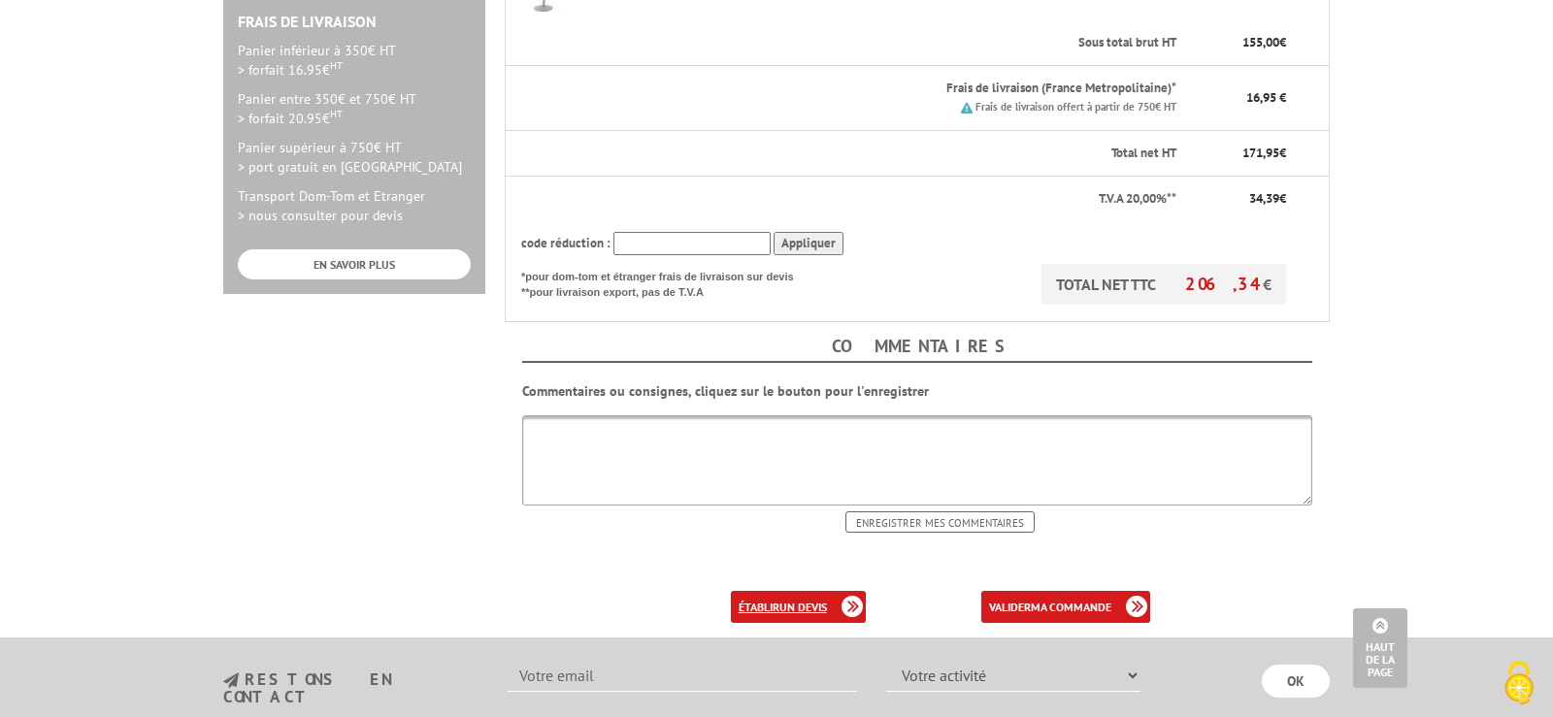
click at [772, 591] on link "établir un devis" at bounding box center [798, 607] width 135 height 32
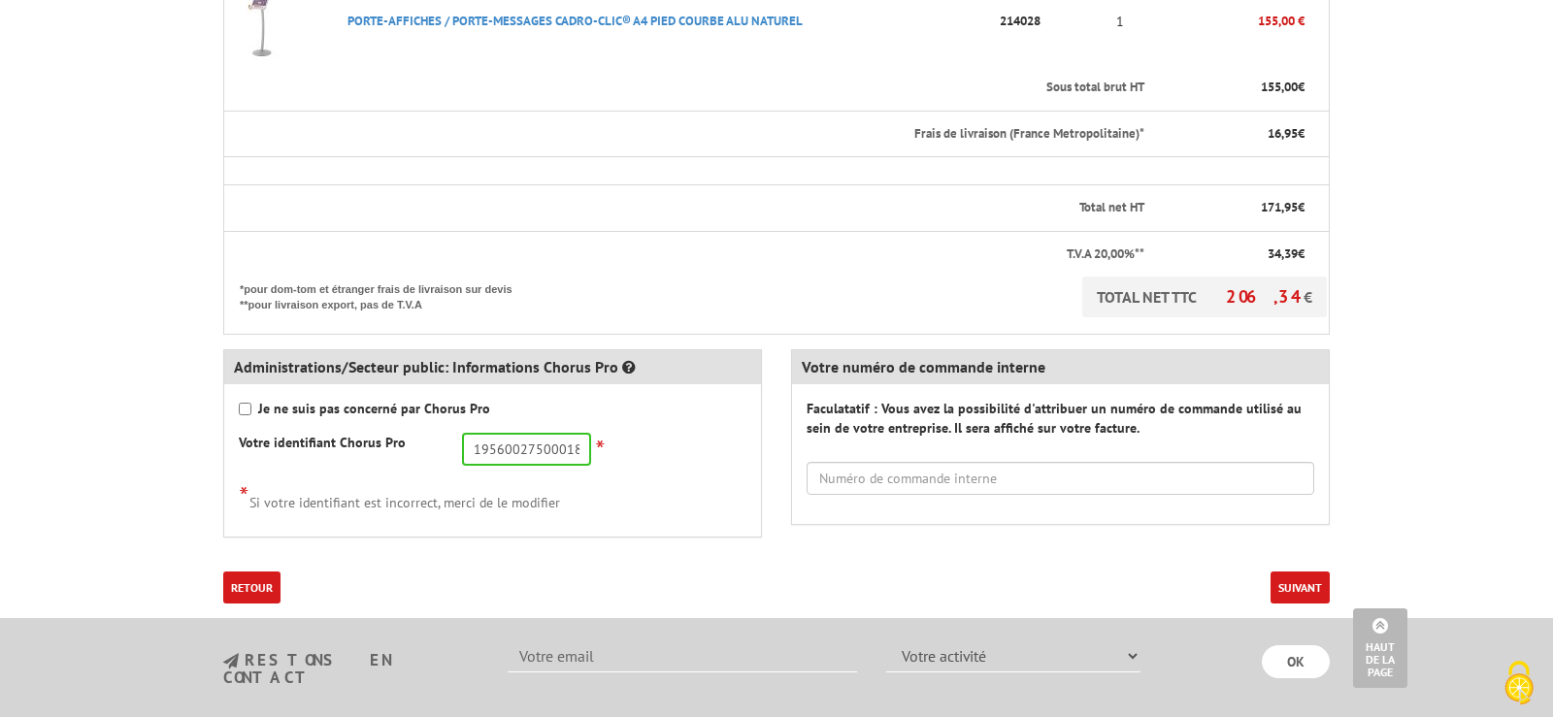
scroll to position [693, 0]
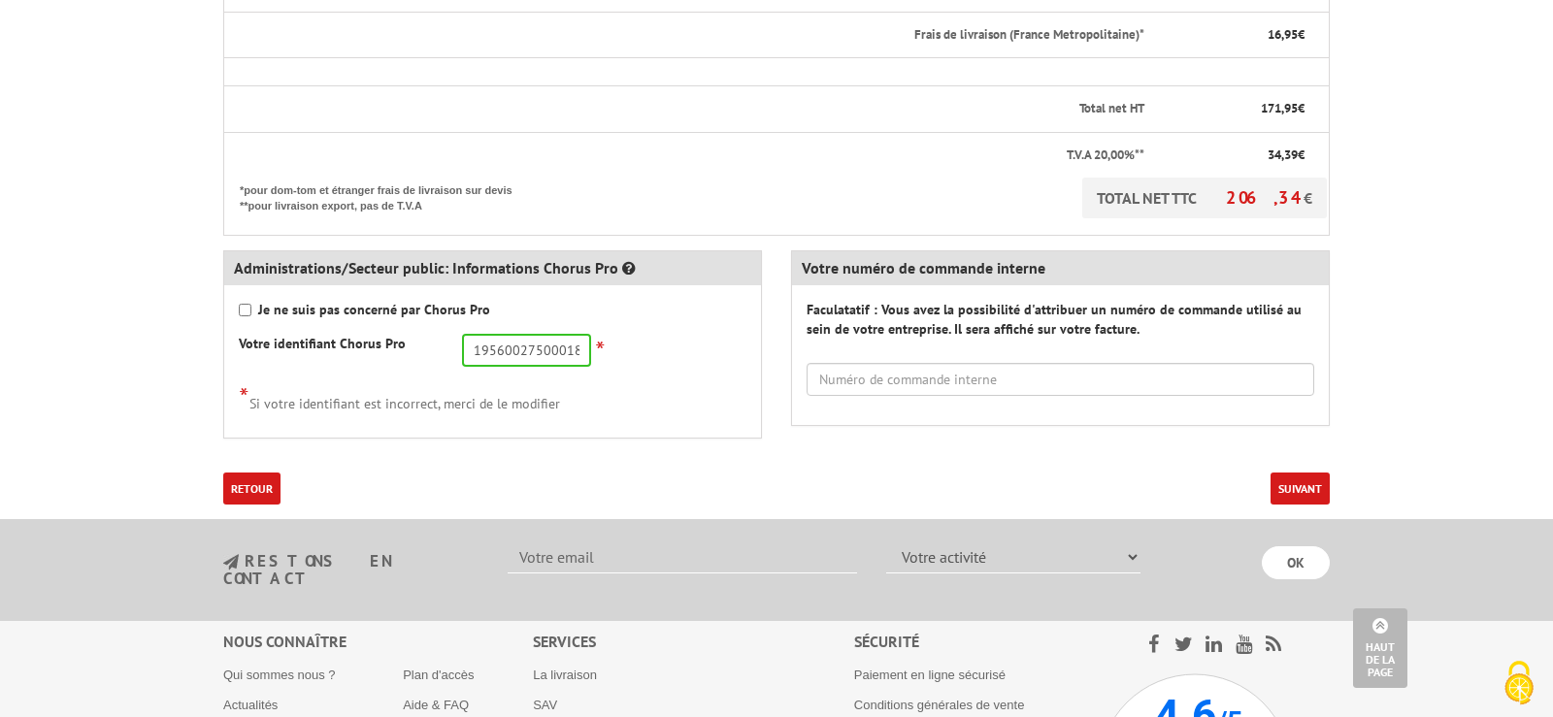
click at [1285, 485] on button "Suivant" at bounding box center [1300, 489] width 59 height 32
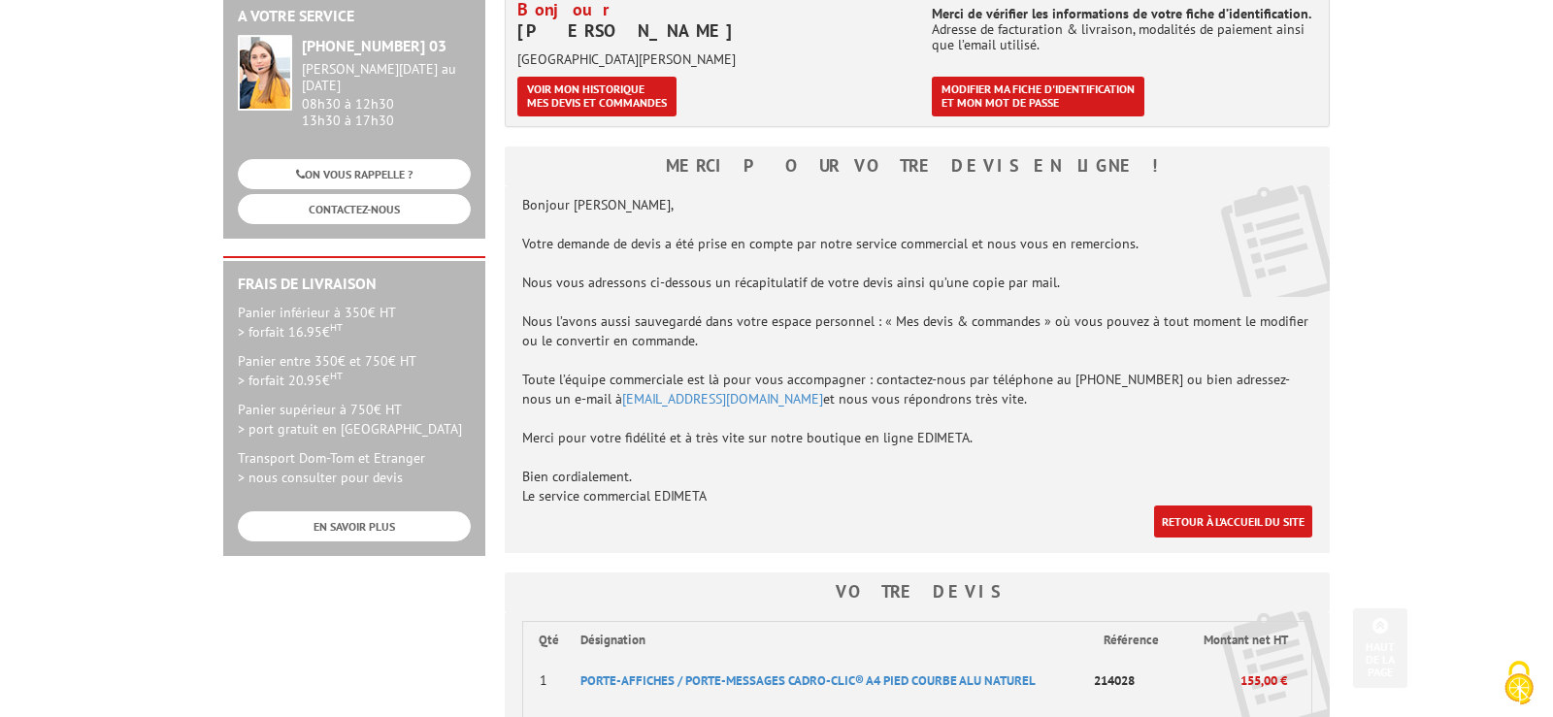
scroll to position [99, 0]
